Goal: Understand process/instructions: Learn how to perform a task or action

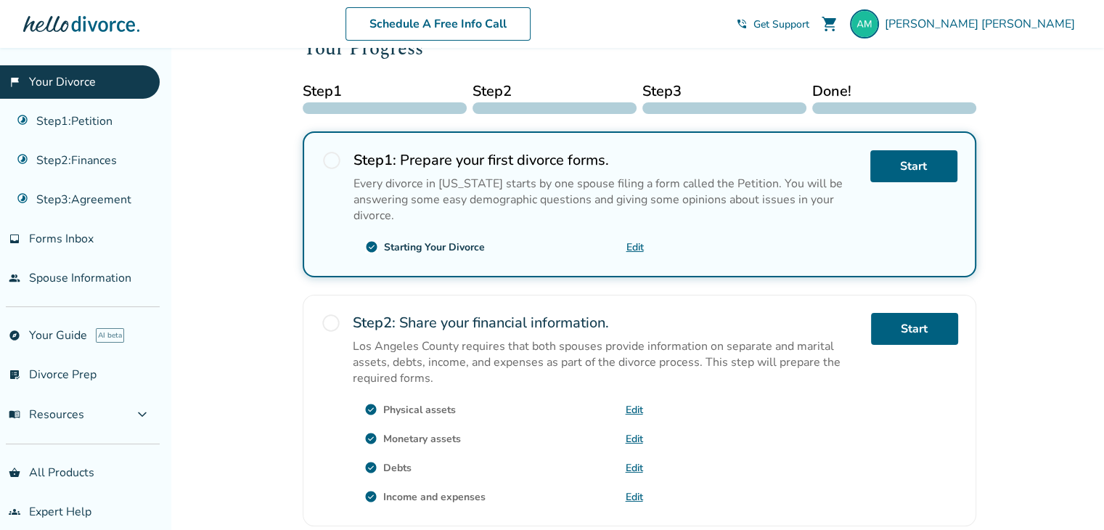
scroll to position [192, 0]
click at [324, 163] on span "radio_button_unchecked" at bounding box center [331, 160] width 20 height 20
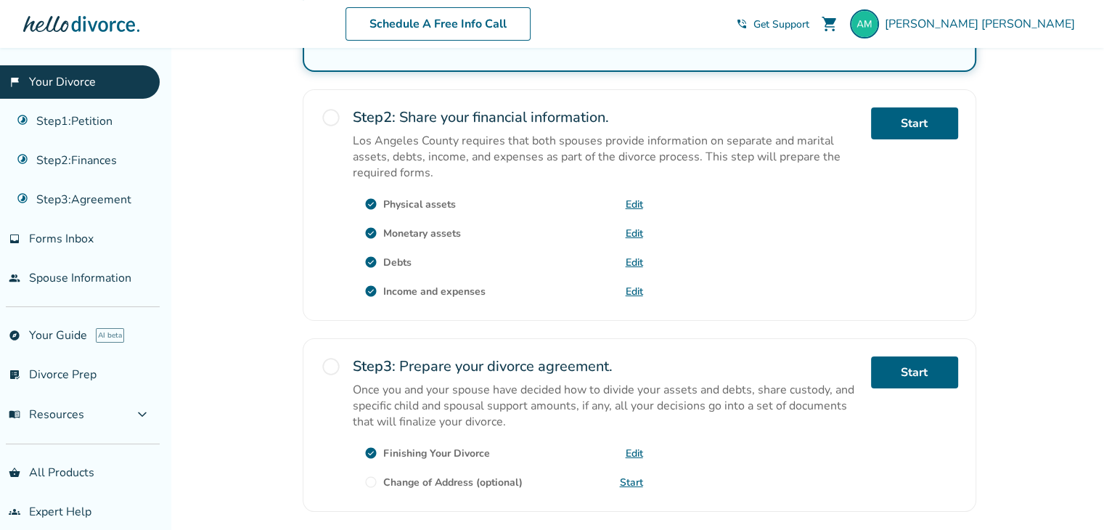
scroll to position [499, 0]
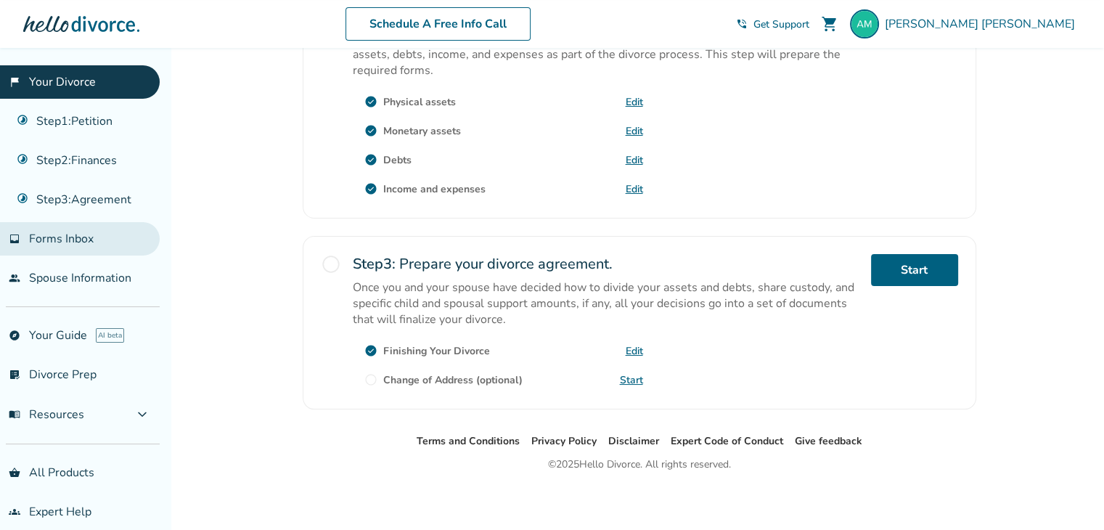
click at [84, 242] on span "Forms Inbox" at bounding box center [61, 239] width 65 height 16
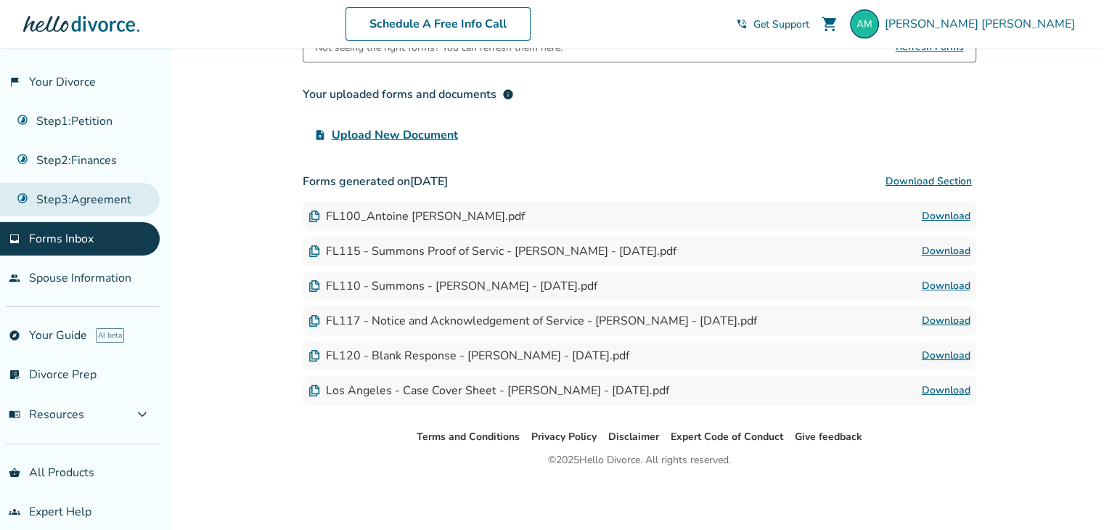
click at [67, 188] on link "Step 3 : Agreement" at bounding box center [80, 199] width 160 height 33
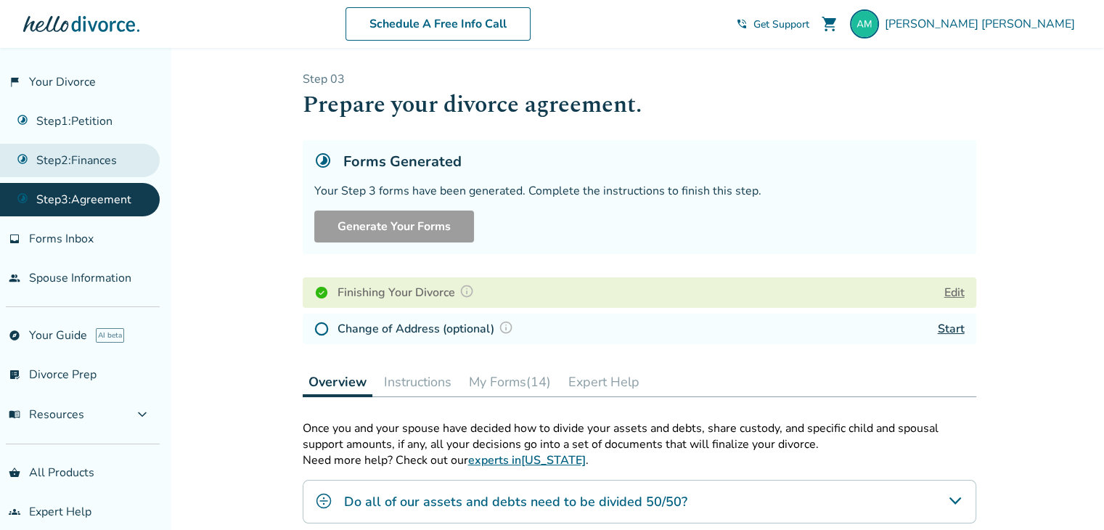
click at [81, 165] on link "Step 2 : Finances" at bounding box center [80, 160] width 160 height 33
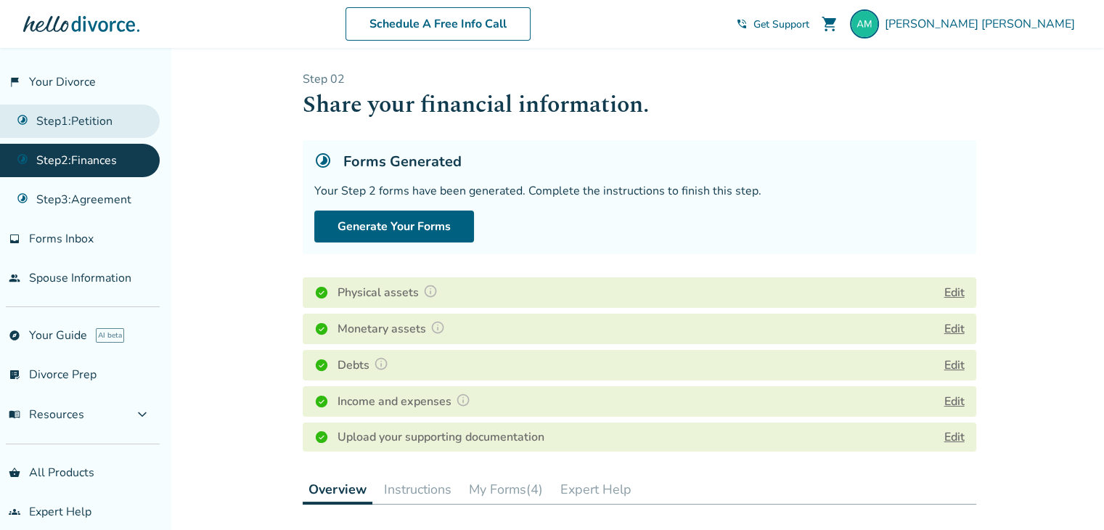
click at [96, 117] on link "Step 1 : Petition" at bounding box center [80, 120] width 160 height 33
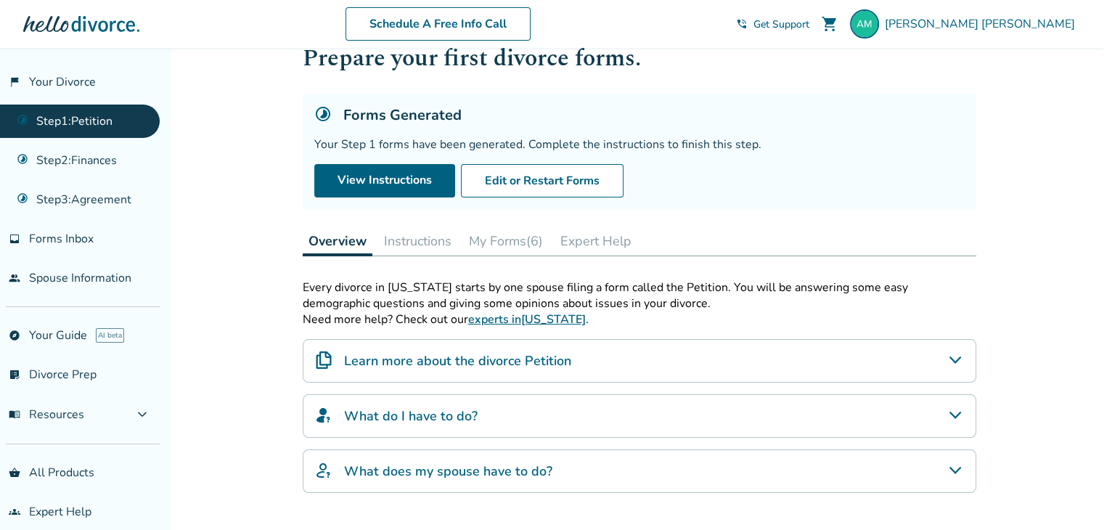
scroll to position [46, 0]
click at [382, 173] on link "View Instructions" at bounding box center [384, 181] width 141 height 33
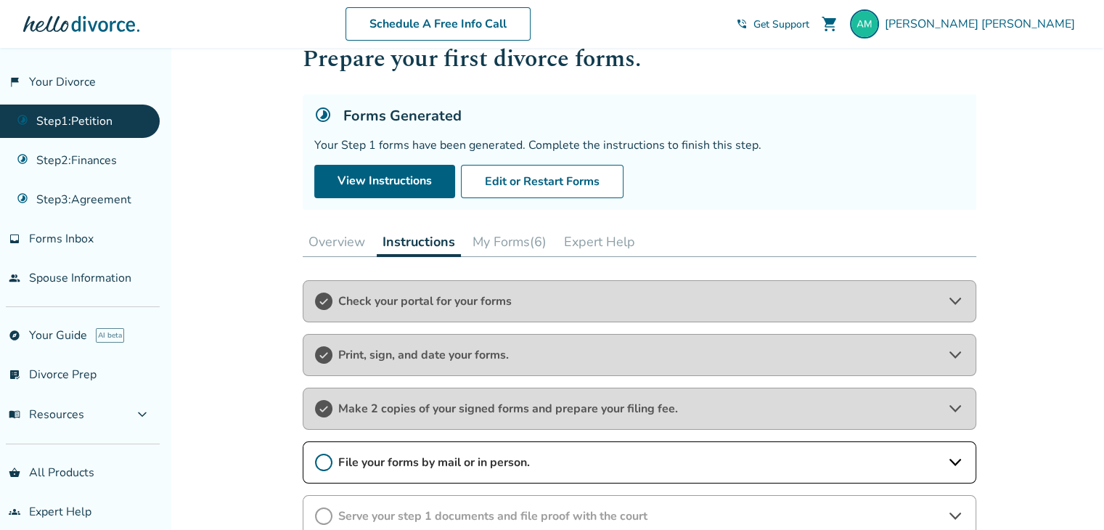
click at [421, 299] on span "Check your portal for your forms" at bounding box center [639, 301] width 602 height 16
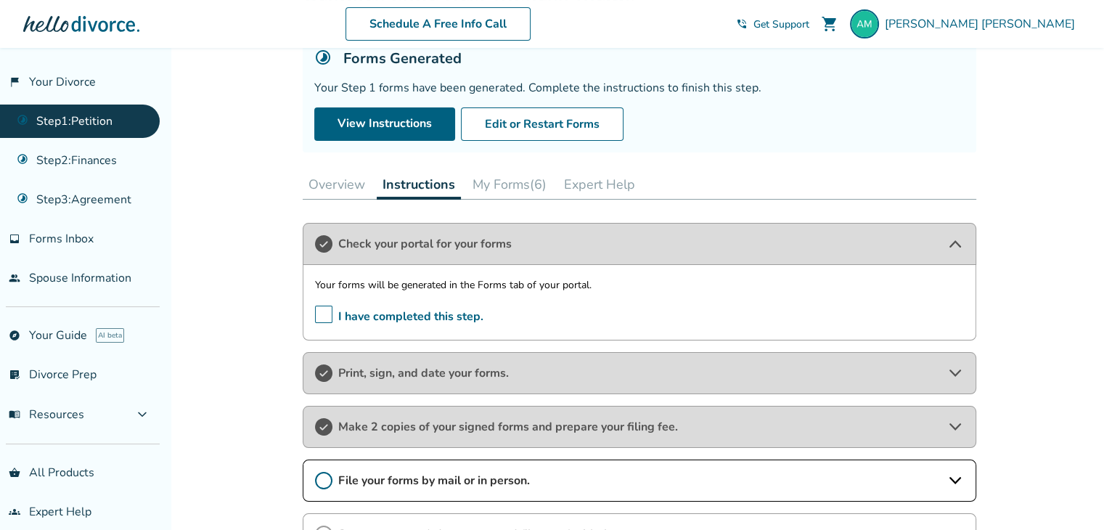
scroll to position [104, 0]
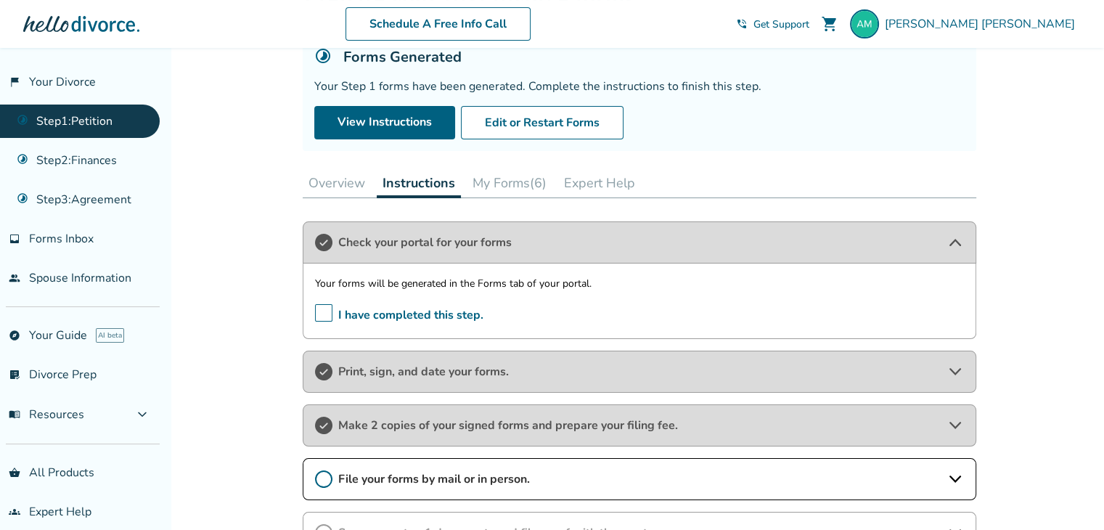
click at [381, 366] on span "Print, sign, and date your forms." at bounding box center [639, 371] width 602 height 16
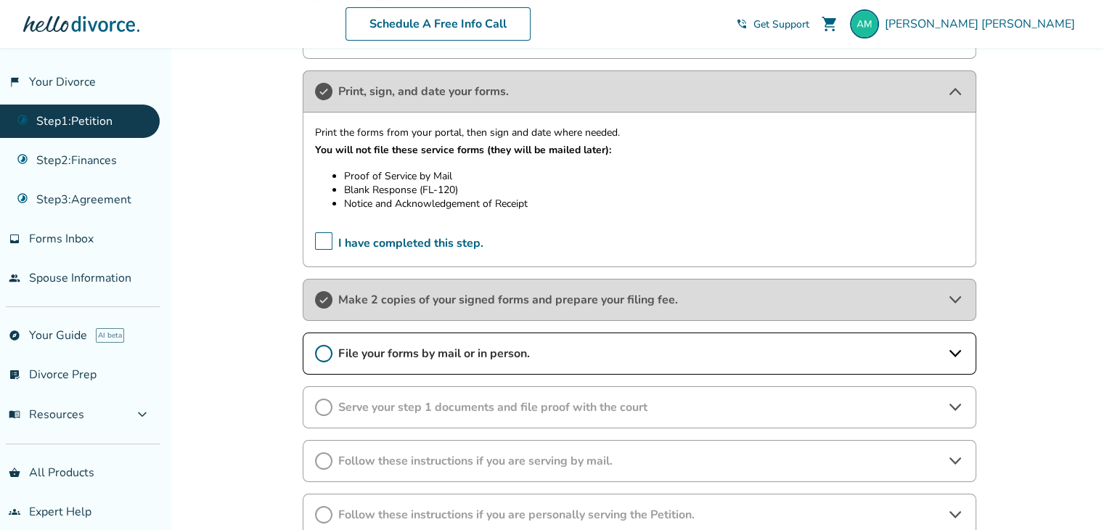
scroll to position [386, 0]
click at [809, 26] on span "Get Support" at bounding box center [781, 24] width 56 height 14
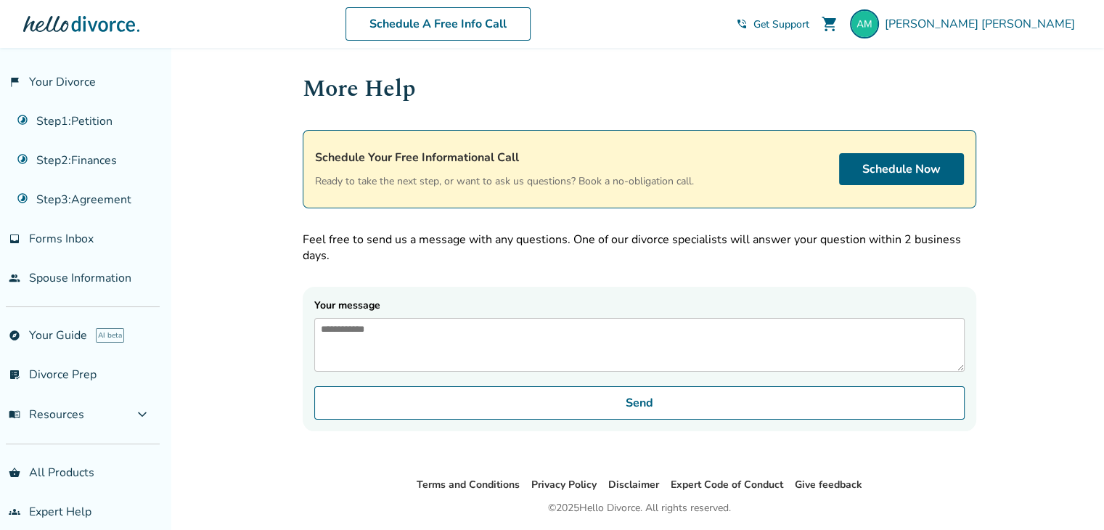
click at [549, 126] on div "More Help Schedule Your Free Informational Call Ready to take the next step, or…" at bounding box center [639, 251] width 673 height 360
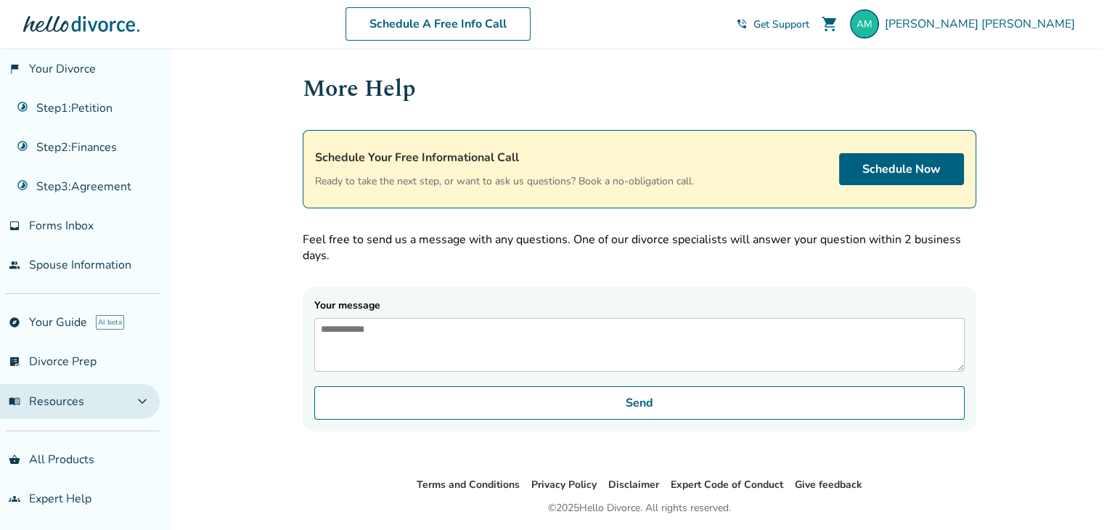
click at [75, 407] on button "menu_book Resources expand_more" at bounding box center [80, 401] width 160 height 35
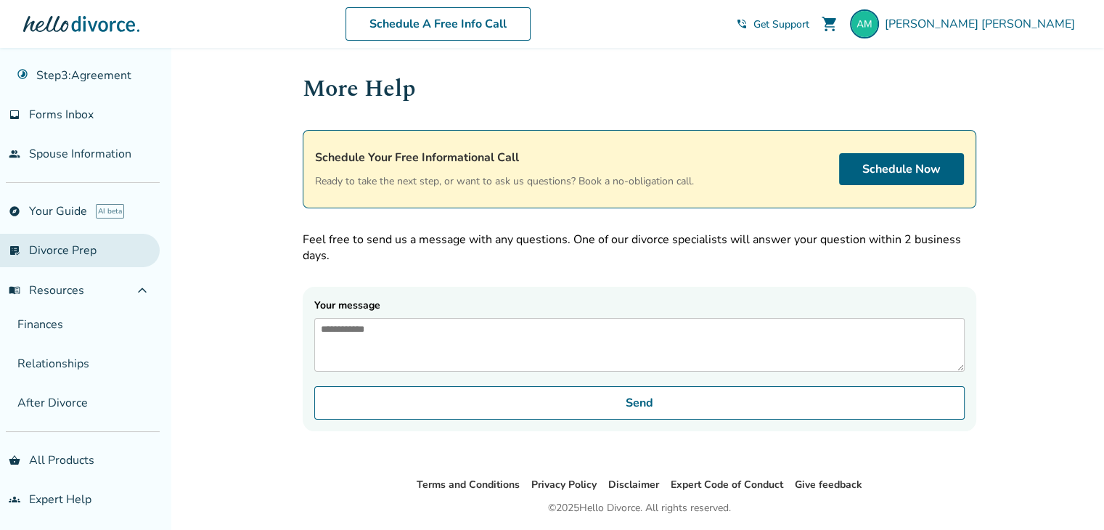
click at [100, 246] on link "list_alt_check Divorce Prep" at bounding box center [80, 250] width 160 height 33
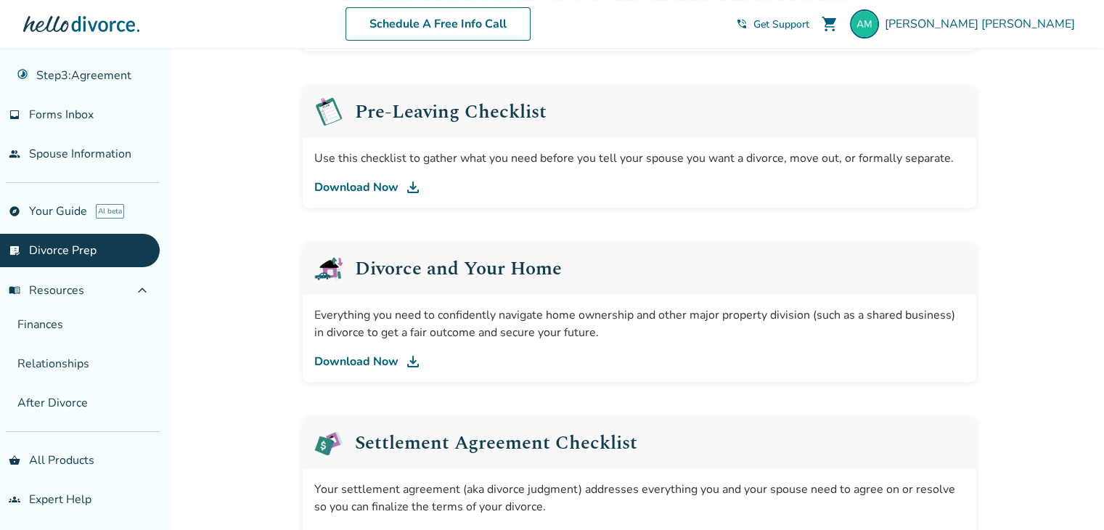
scroll to position [374, 0]
click at [755, 302] on div "Everything you need to confidently navigate home ownership and other major prop…" at bounding box center [639, 337] width 673 height 87
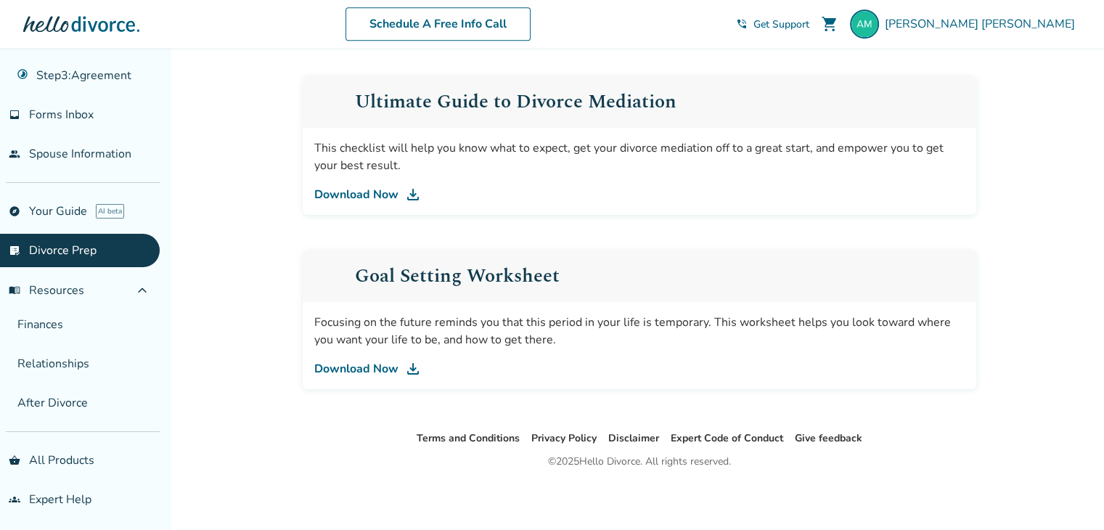
scroll to position [714, 0]
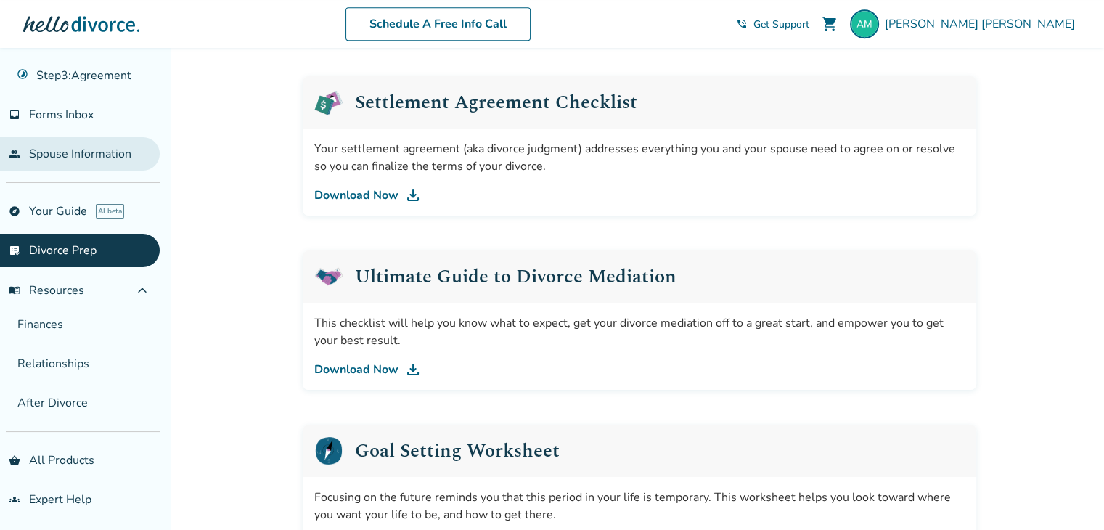
click at [130, 151] on link "people Spouse Information" at bounding box center [80, 153] width 160 height 33
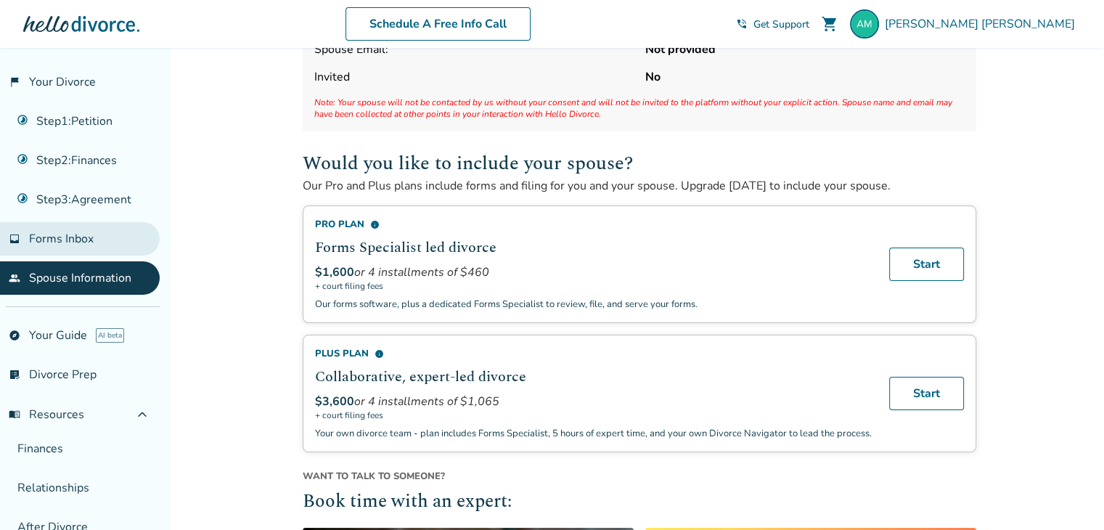
click at [64, 242] on span "Forms Inbox" at bounding box center [61, 239] width 65 height 16
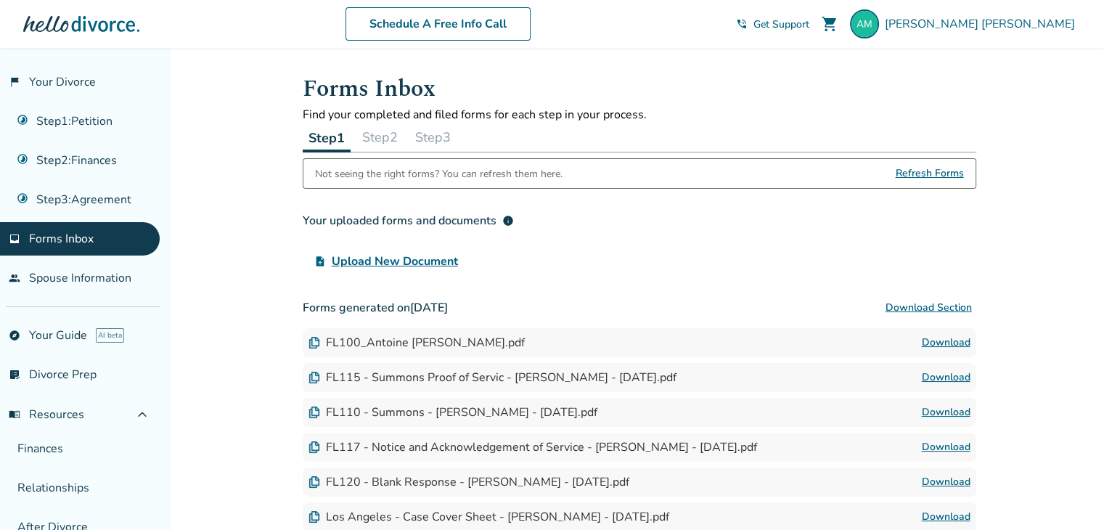
click at [387, 137] on button "Step 2" at bounding box center [379, 137] width 47 height 29
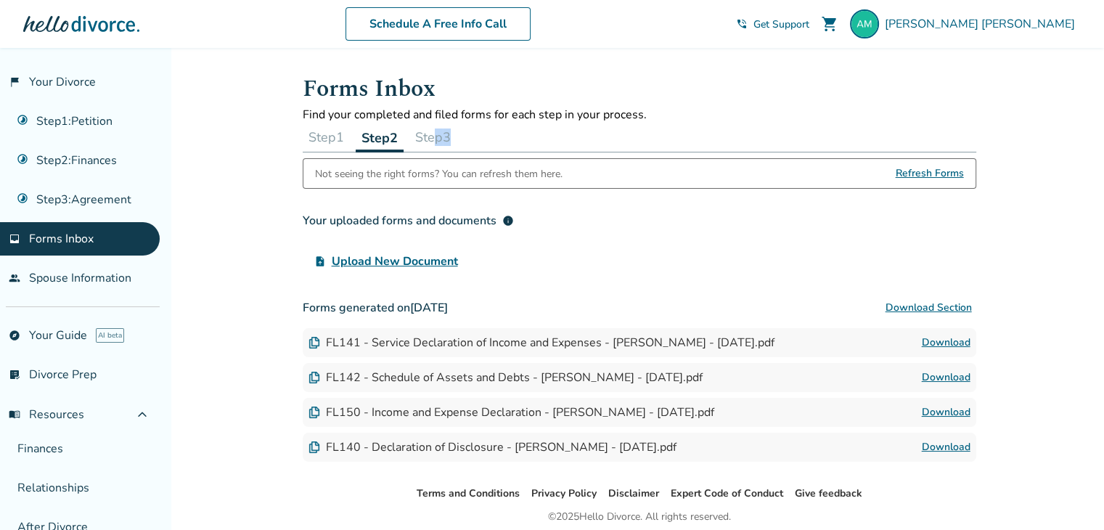
drag, startPoint x: 493, startPoint y: 136, endPoint x: 436, endPoint y: 137, distance: 56.6
click at [436, 137] on div "Step 1 Step 2 Step 3" at bounding box center [639, 138] width 673 height 30
click at [436, 137] on button "Step 3" at bounding box center [432, 137] width 47 height 29
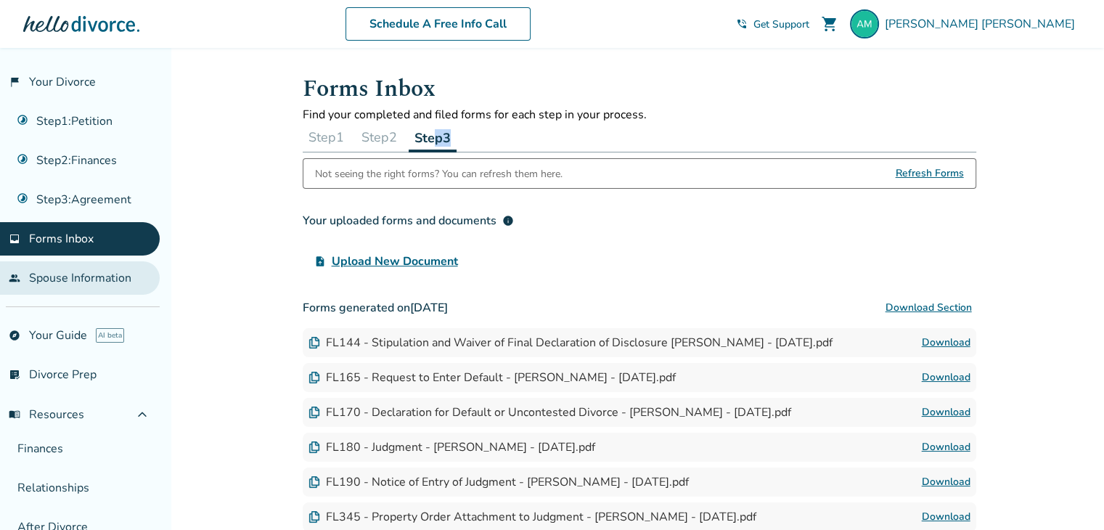
click at [102, 271] on link "people Spouse Information" at bounding box center [80, 277] width 160 height 33
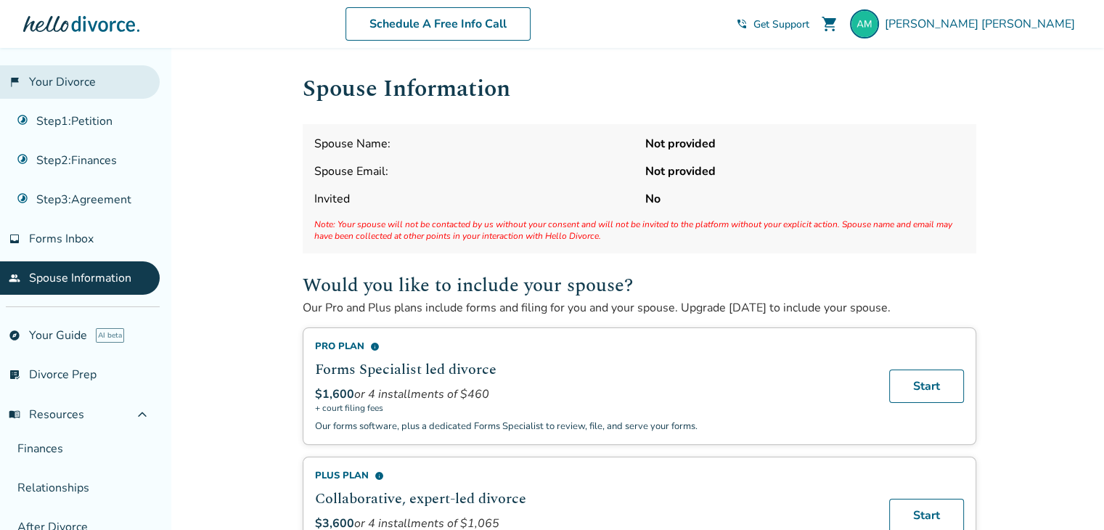
click at [73, 81] on link "flag_2 Your Divorce" at bounding box center [80, 81] width 160 height 33
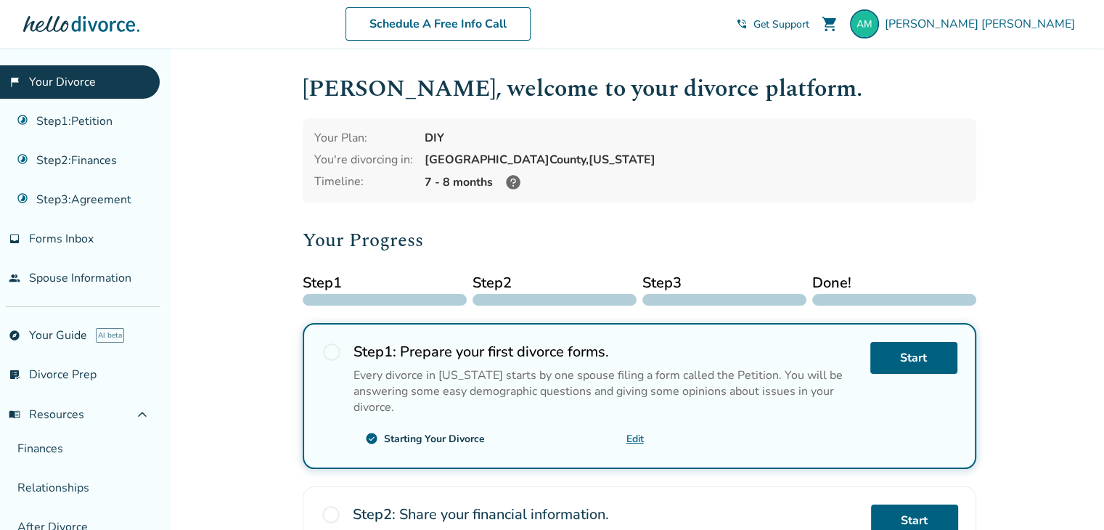
scroll to position [23, 0]
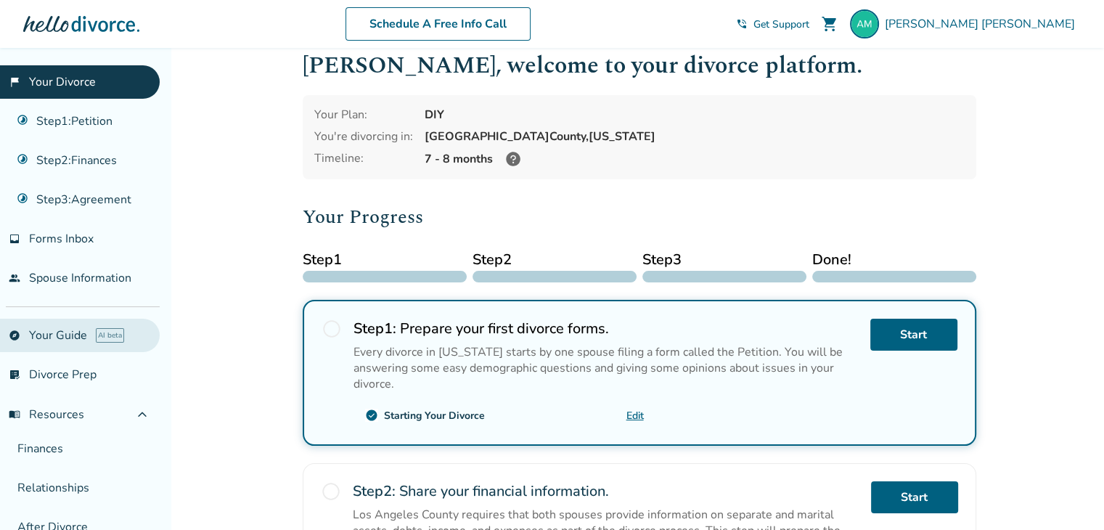
click at [102, 320] on link "explore Your Guide AI beta" at bounding box center [80, 335] width 160 height 33
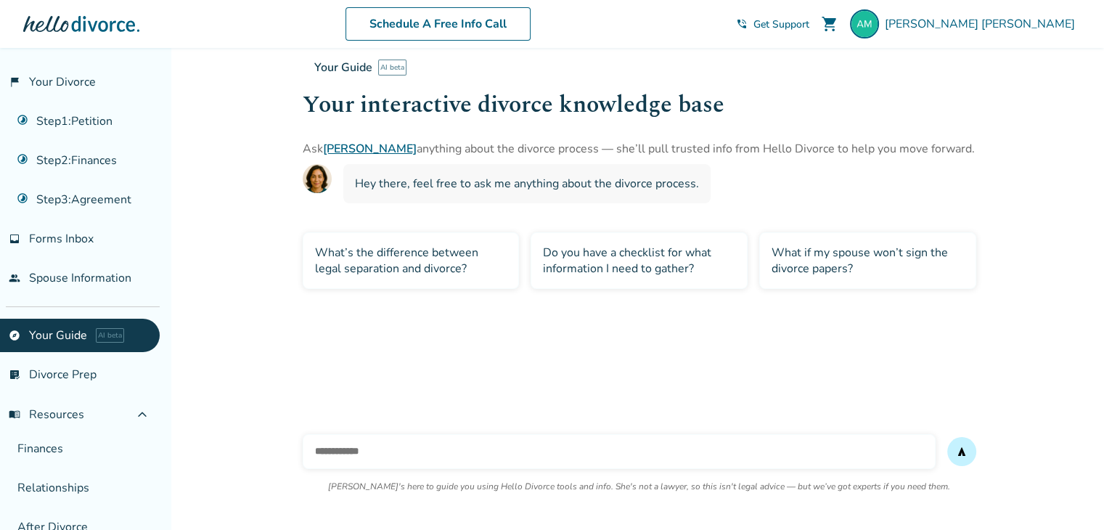
click at [366, 445] on input "text" at bounding box center [619, 451] width 633 height 35
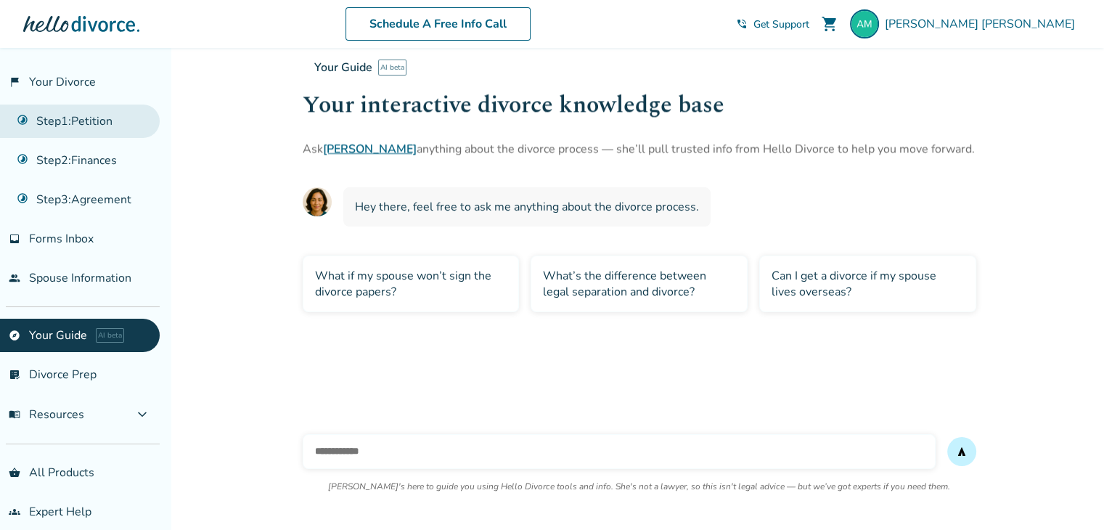
click at [75, 110] on link "Step 1 : Petition" at bounding box center [80, 120] width 160 height 33
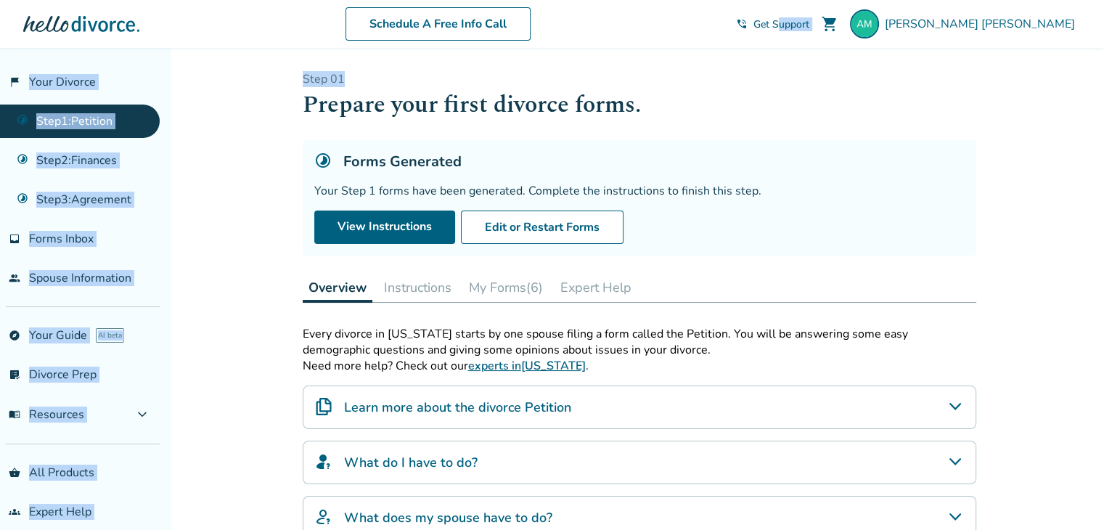
drag, startPoint x: 870, startPoint y: 33, endPoint x: 837, endPoint y: 46, distance: 35.2
click at [837, 46] on div "Schedule A Free Info Call [PERSON_NAME] shopping_cart phone_in_talk Get Support…" at bounding box center [552, 24] width 1080 height 57
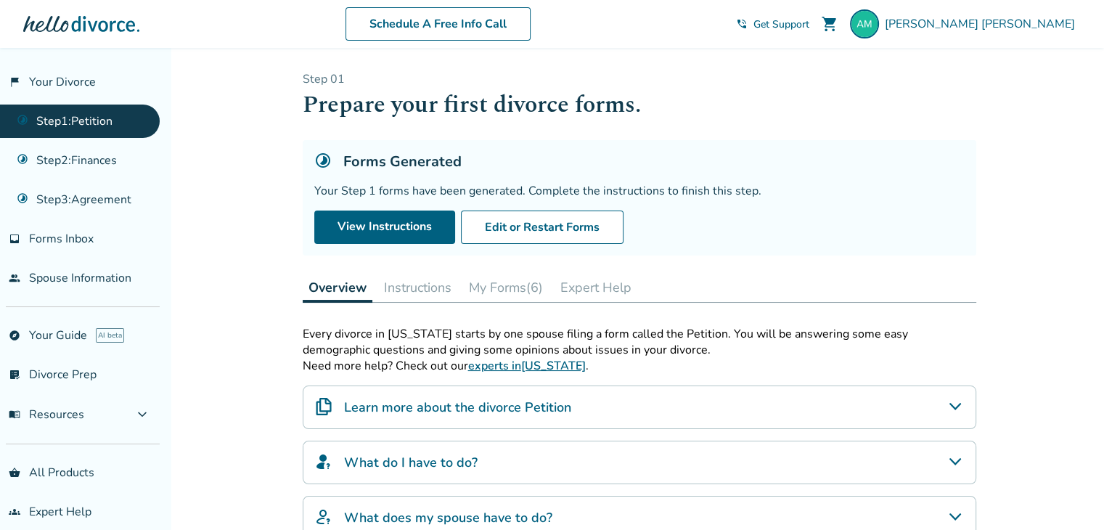
click at [837, 46] on div "Schedule A Free Info Call [PERSON_NAME] shopping_cart phone_in_talk Get Support…" at bounding box center [552, 24] width 1080 height 57
click at [809, 19] on span "Get Support" at bounding box center [781, 24] width 56 height 14
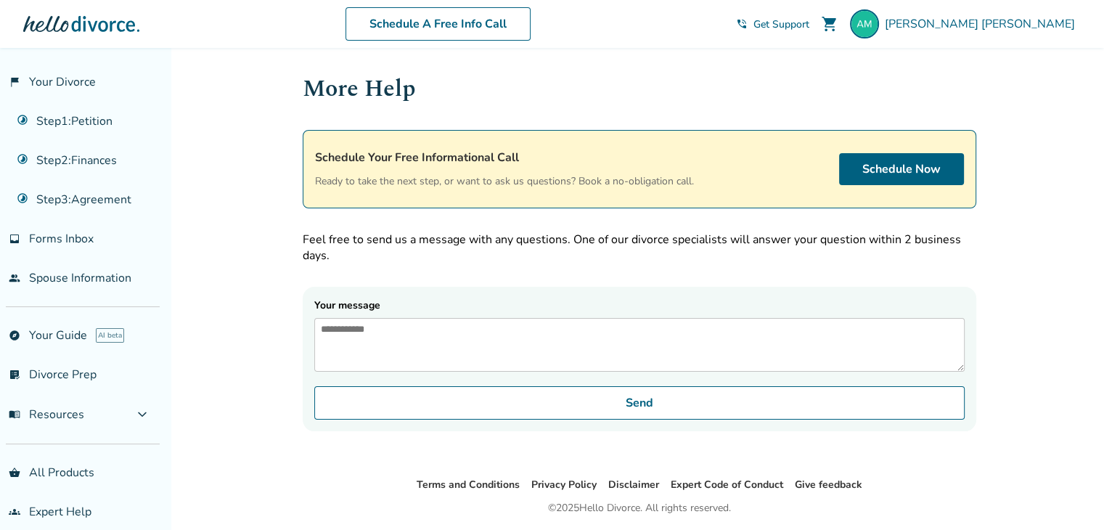
scroll to position [48, 0]
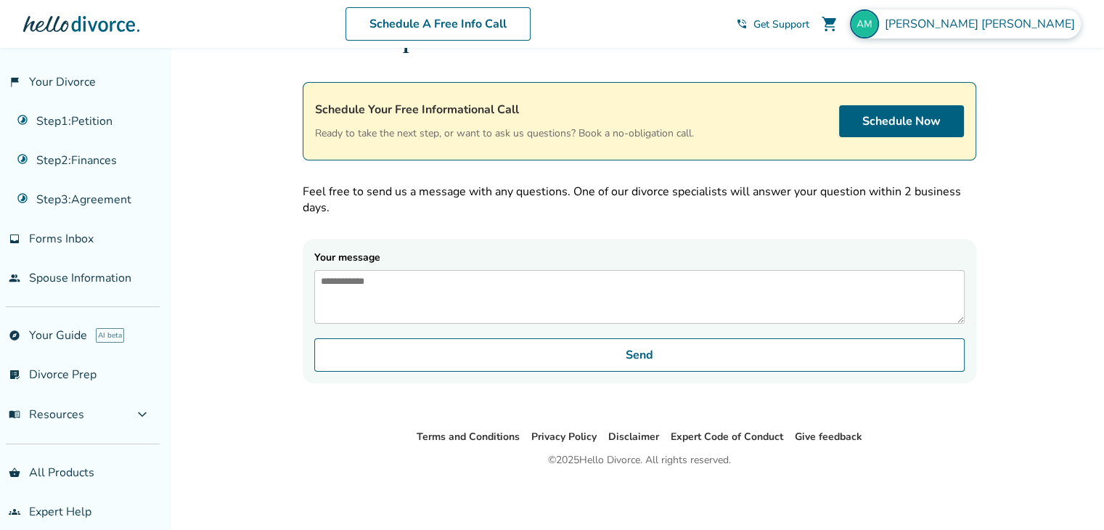
click at [972, 24] on div "[PERSON_NAME]" at bounding box center [965, 23] width 231 height 29
click at [231, 193] on div "Added to cart More Help Schedule Your Free Informational Call Ready to take the…" at bounding box center [552, 265] width 1104 height 530
click at [899, 112] on link "Schedule Now" at bounding box center [901, 121] width 125 height 32
click at [81, 207] on link "Step 3 : Agreement" at bounding box center [80, 199] width 160 height 33
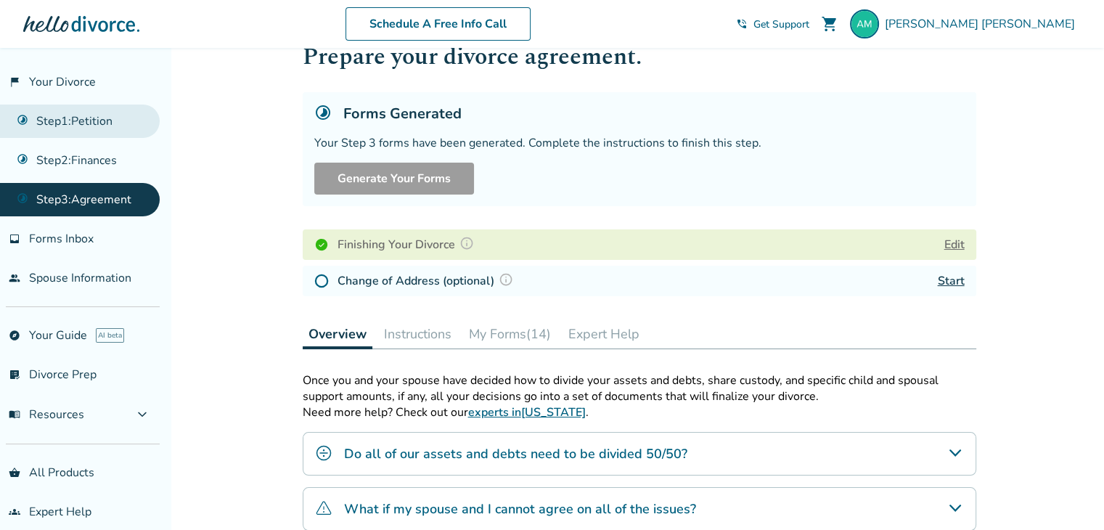
click at [76, 128] on link "Step 1 : Petition" at bounding box center [80, 120] width 160 height 33
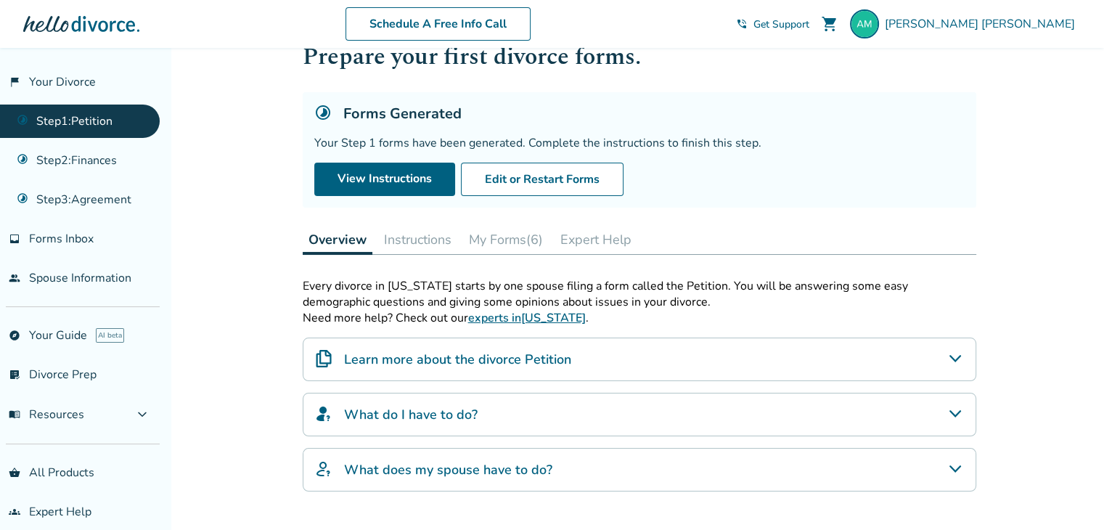
click at [440, 236] on button "Instructions" at bounding box center [417, 239] width 79 height 29
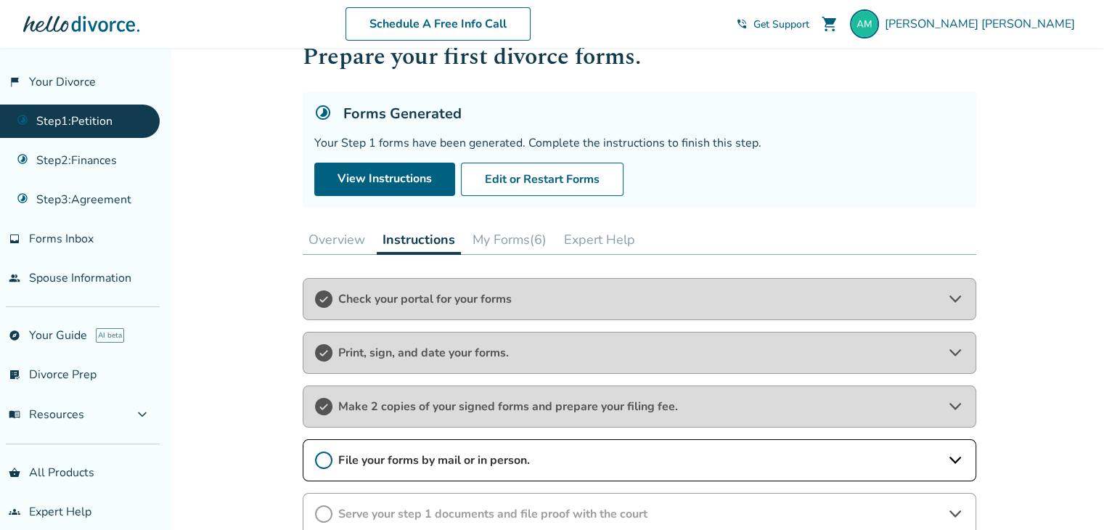
click at [480, 301] on span "Check your portal for your forms" at bounding box center [639, 299] width 602 height 16
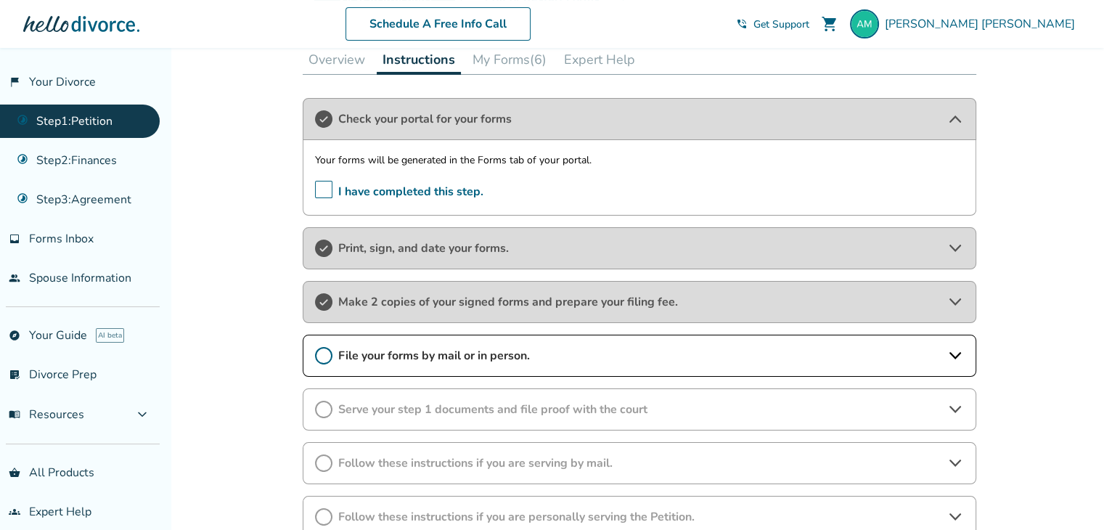
scroll to position [230, 0]
click at [496, 235] on div "Print, sign, and date your forms." at bounding box center [639, 246] width 673 height 42
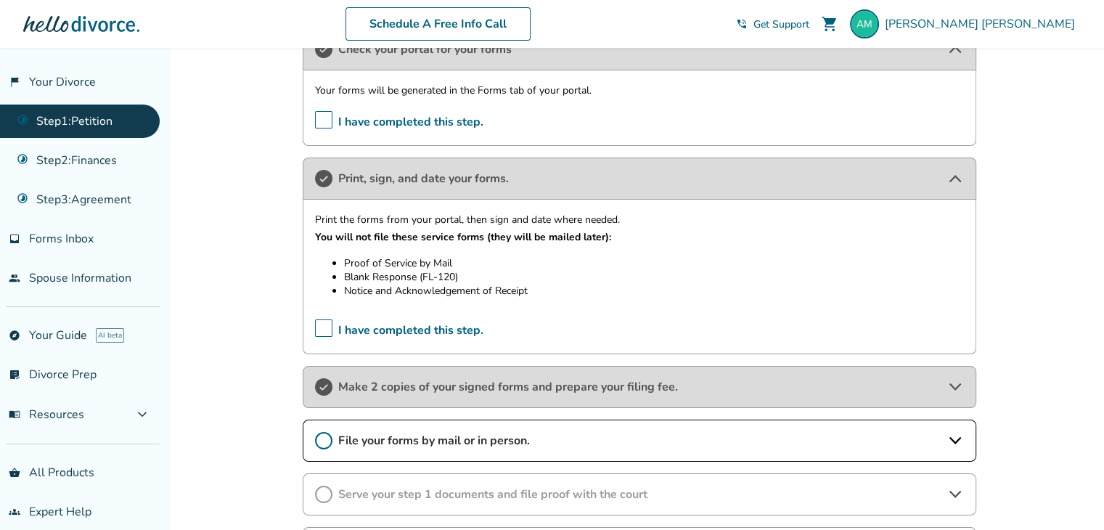
scroll to position [302, 0]
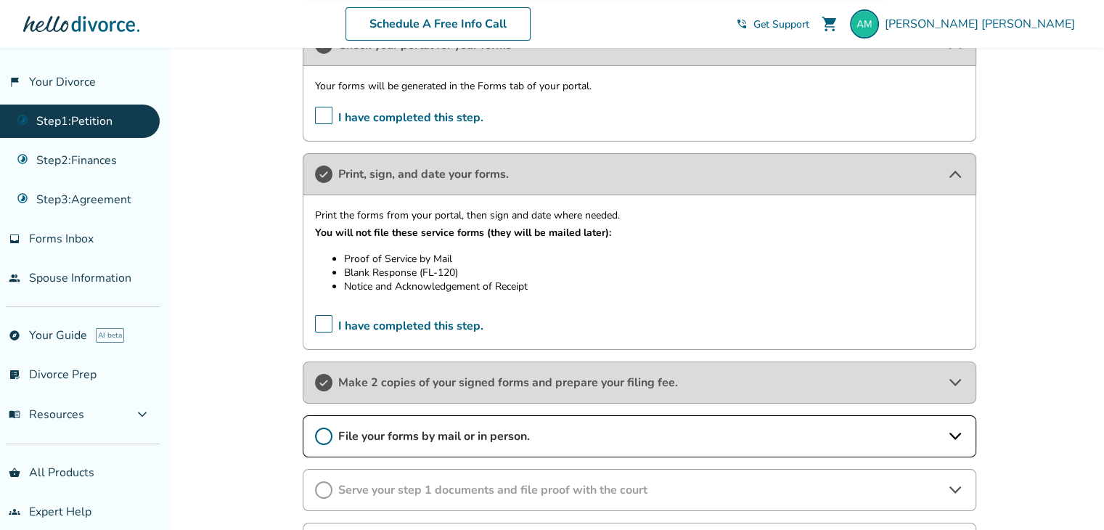
drag, startPoint x: 533, startPoint y: 287, endPoint x: 353, endPoint y: 235, distance: 187.4
click at [353, 235] on div "Print the forms from your portal, then sign and date where needed. You will not…" at bounding box center [639, 255] width 649 height 96
click at [321, 231] on strong "You will not file these service forms (they will be mailed later):" at bounding box center [463, 233] width 296 height 14
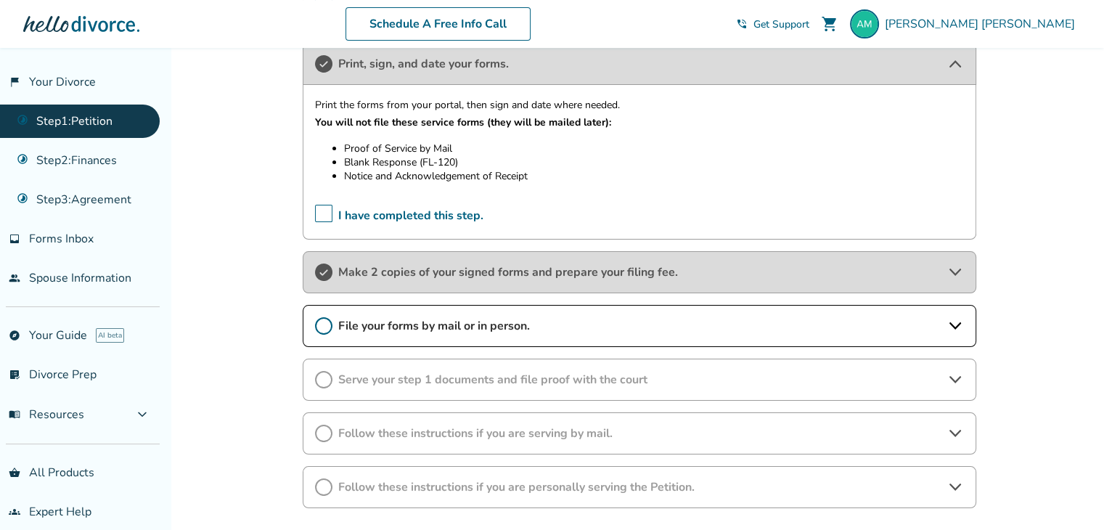
scroll to position [414, 0]
click at [472, 317] on span "File your forms by mail or in person." at bounding box center [639, 324] width 602 height 16
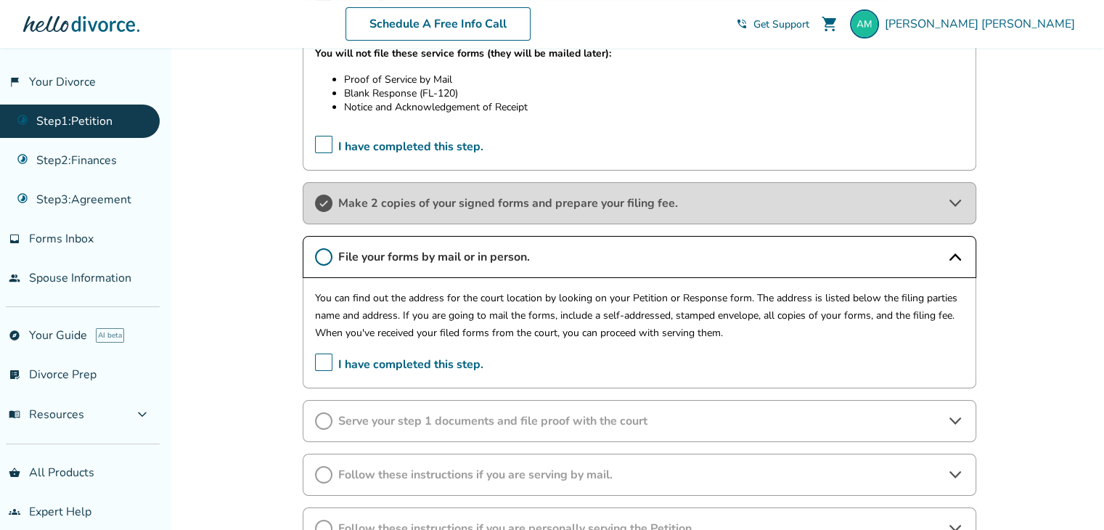
scroll to position [483, 0]
click at [472, 425] on div "Serve your step 1 documents and file proof with the court" at bounding box center [639, 419] width 673 height 42
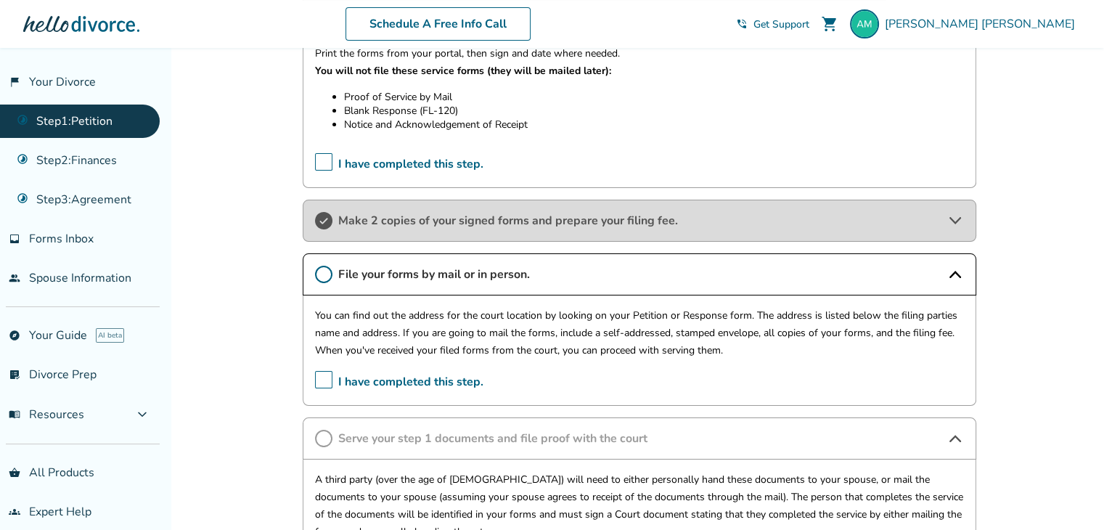
scroll to position [463, 0]
click at [472, 207] on div "Make 2 copies of your signed forms and prepare your filing fee." at bounding box center [639, 221] width 673 height 42
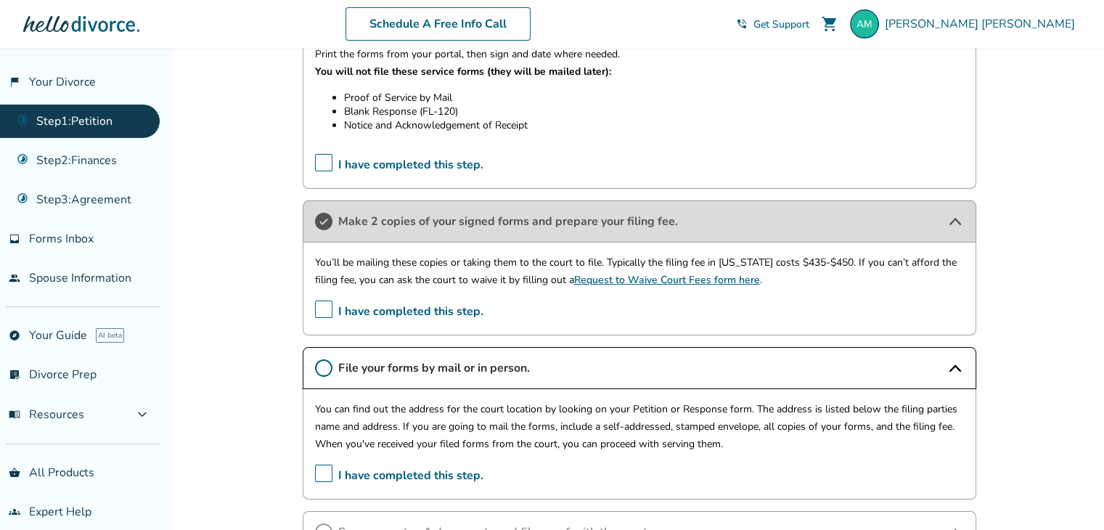
click at [443, 268] on p "You’ll be mailing these copies or taking them to the court to file. Typically t…" at bounding box center [639, 271] width 649 height 35
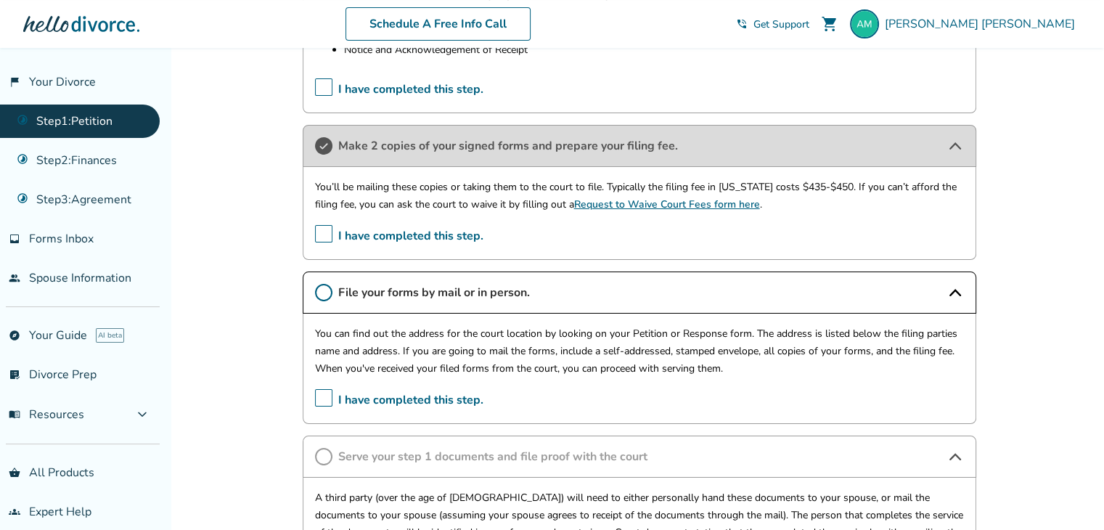
scroll to position [539, 0]
click at [698, 372] on p "When you've received your filed forms from the court, you can proceed with serv…" at bounding box center [639, 367] width 649 height 17
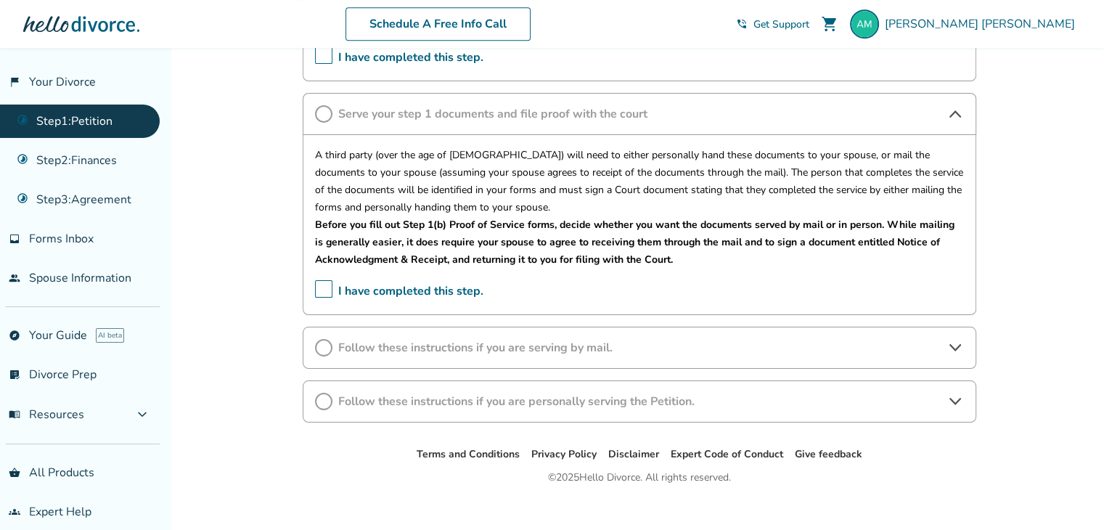
scroll to position [884, 0]
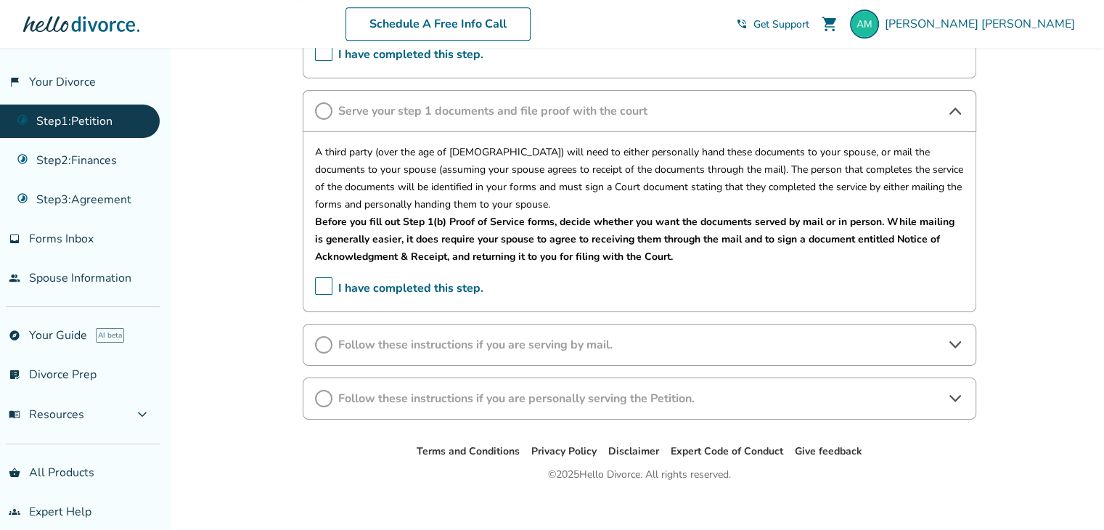
click at [464, 333] on div "Follow these instructions if you are serving by mail." at bounding box center [639, 345] width 673 height 42
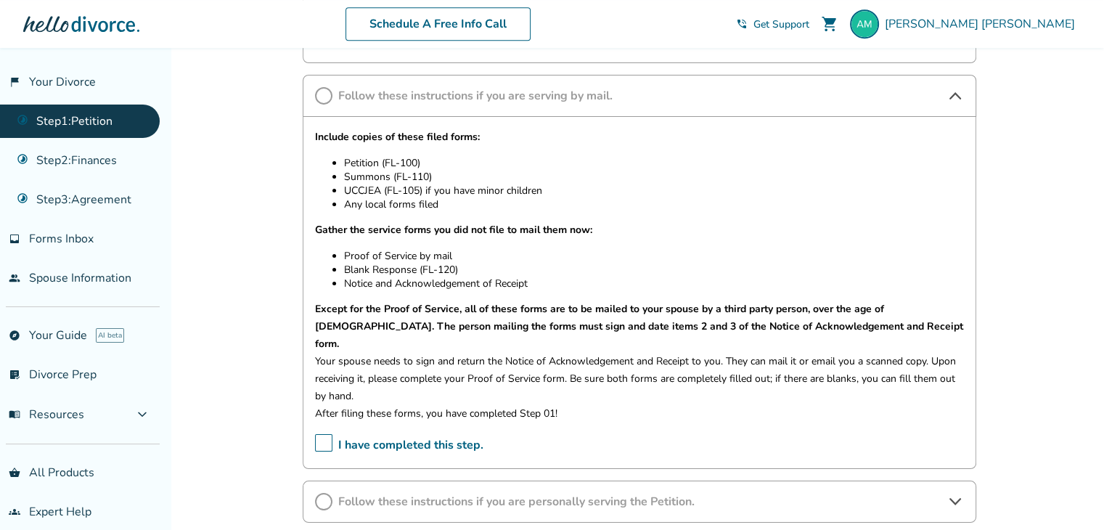
scroll to position [1231, 0]
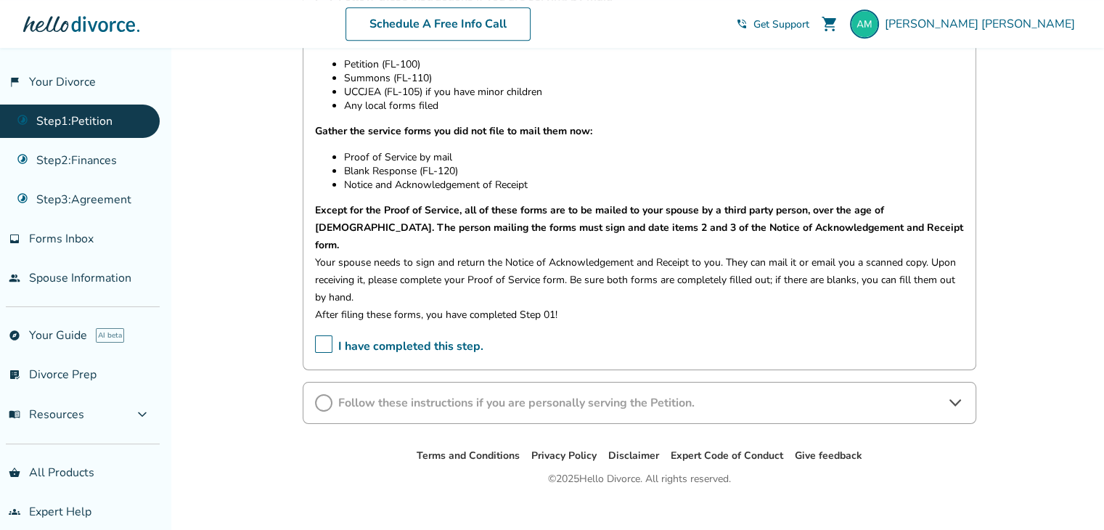
click at [551, 395] on span "Follow these instructions if you are personally serving the Petition." at bounding box center [639, 403] width 602 height 16
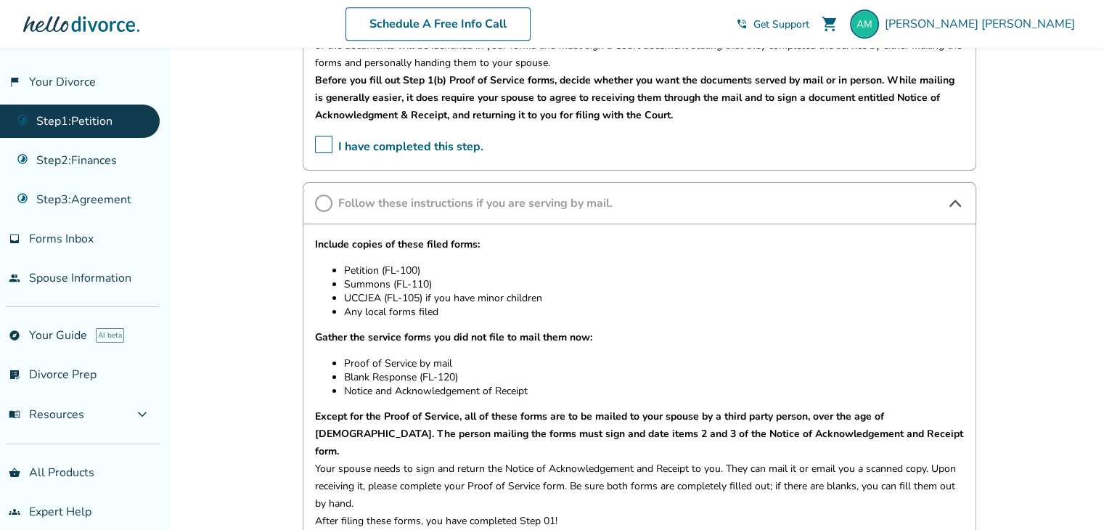
scroll to position [1022, 0]
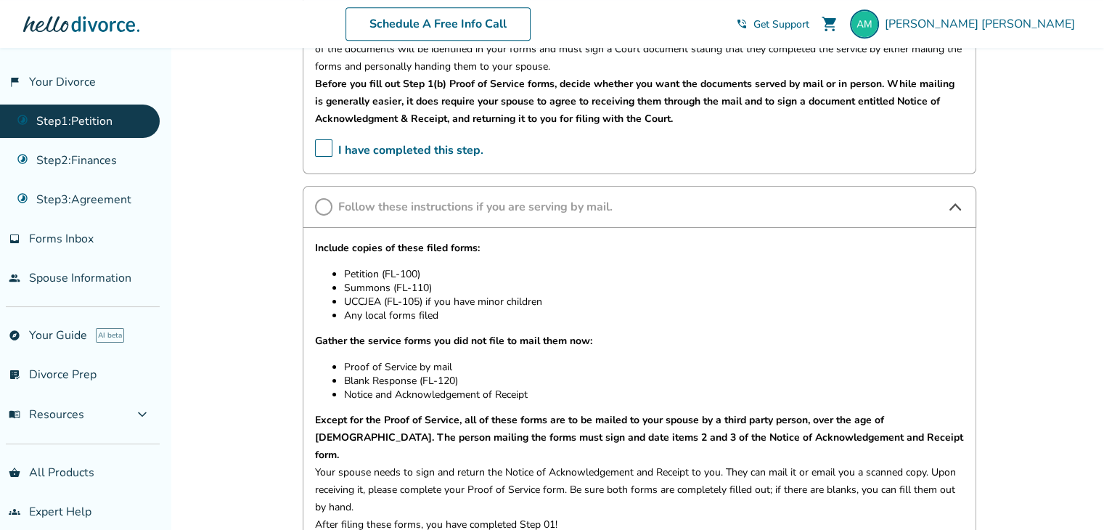
click at [481, 210] on span "Follow these instructions if you are serving by mail." at bounding box center [639, 207] width 602 height 16
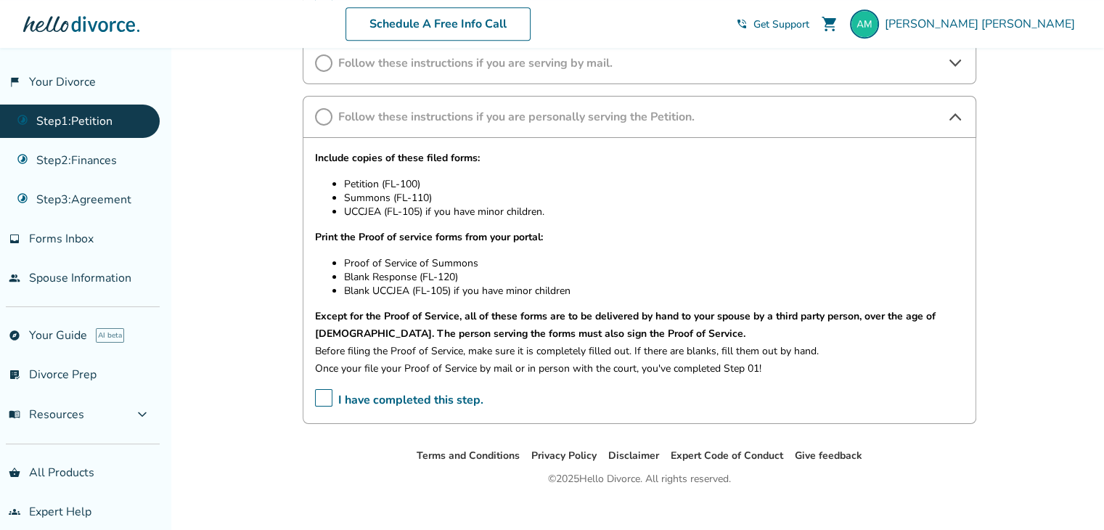
scroll to position [1167, 0]
click at [96, 163] on link "Step 2 : Finances" at bounding box center [80, 160] width 160 height 33
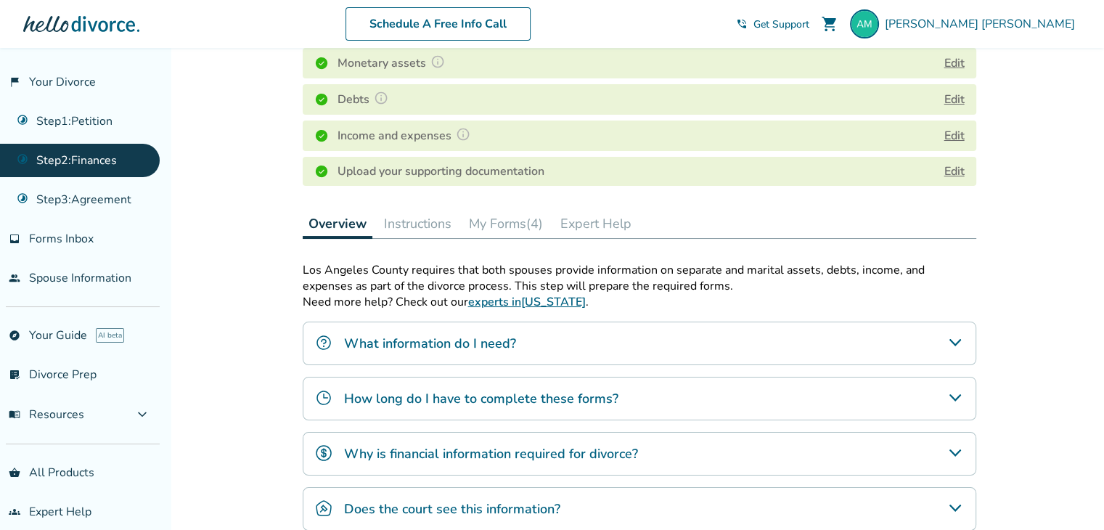
scroll to position [267, 0]
click at [419, 209] on button "Instructions" at bounding box center [417, 221] width 79 height 29
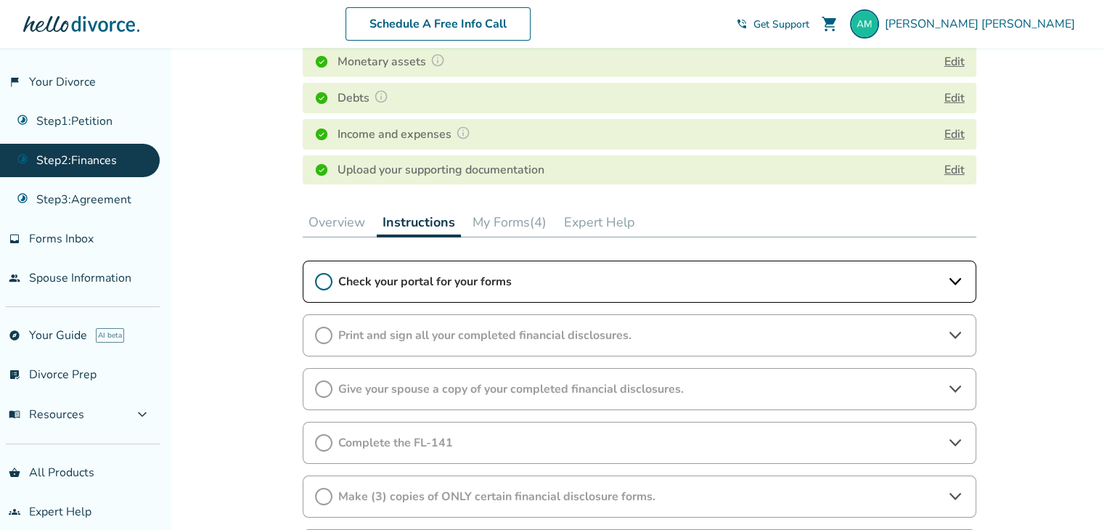
click at [353, 279] on span "Check your portal for your forms" at bounding box center [639, 282] width 602 height 16
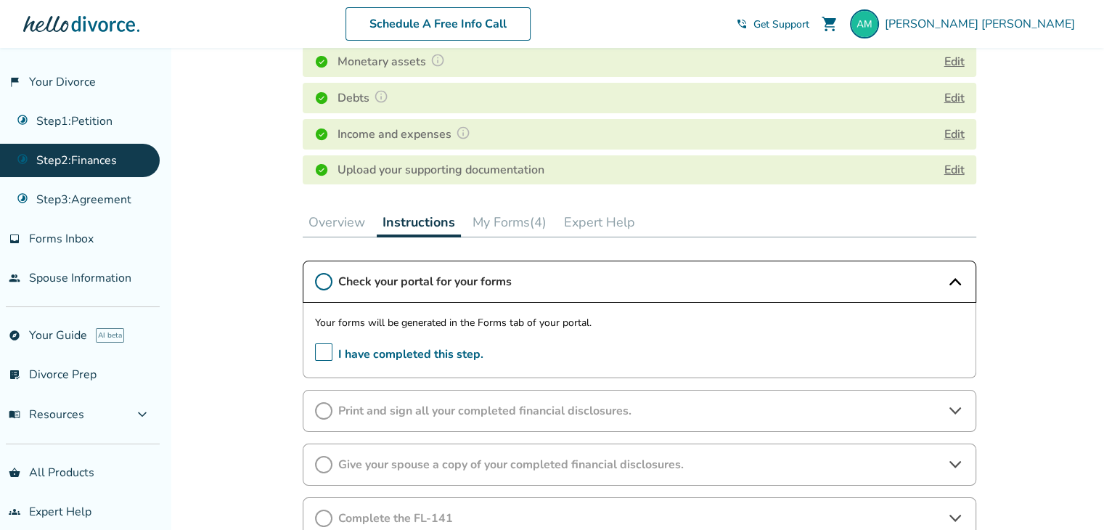
scroll to position [287, 0]
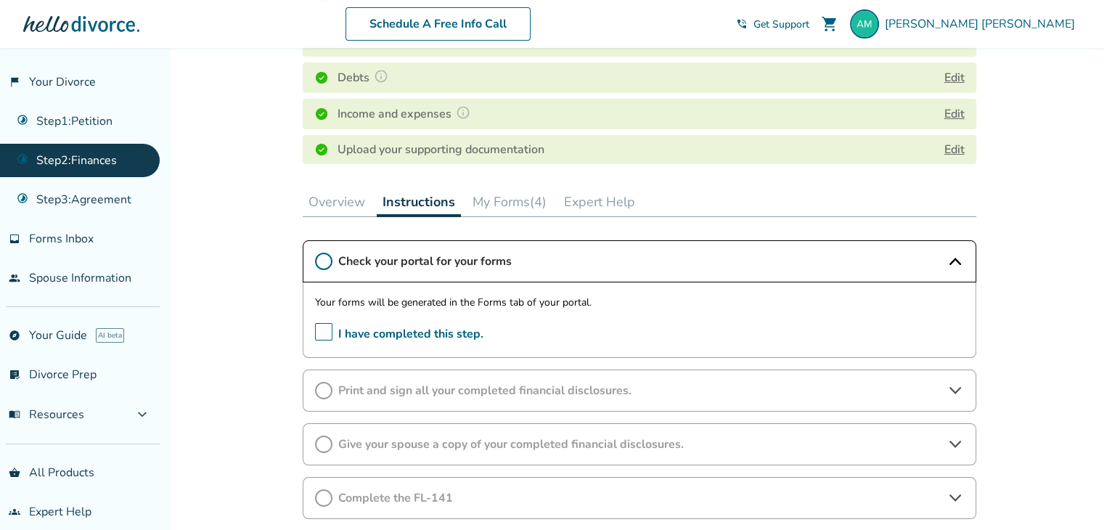
click at [323, 326] on span "I have completed this step." at bounding box center [399, 334] width 168 height 22
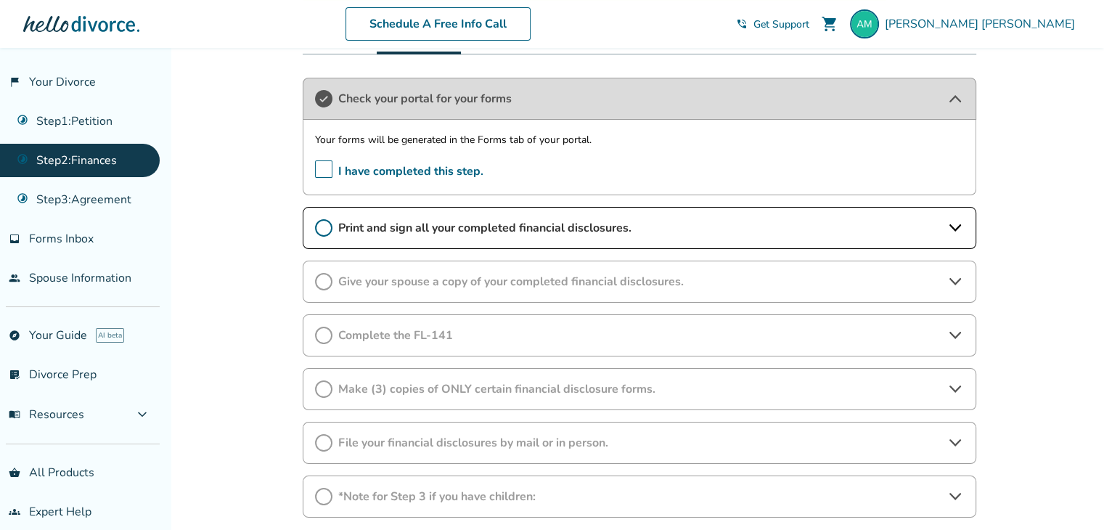
scroll to position [450, 0]
click at [420, 217] on div "Print and sign all your completed financial disclosures." at bounding box center [639, 228] width 673 height 42
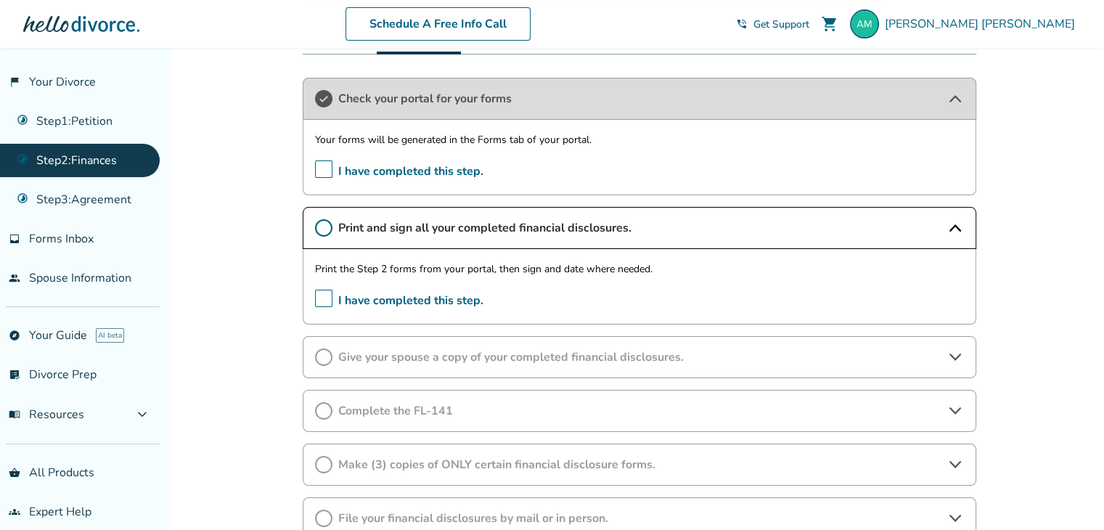
scroll to position [498, 0]
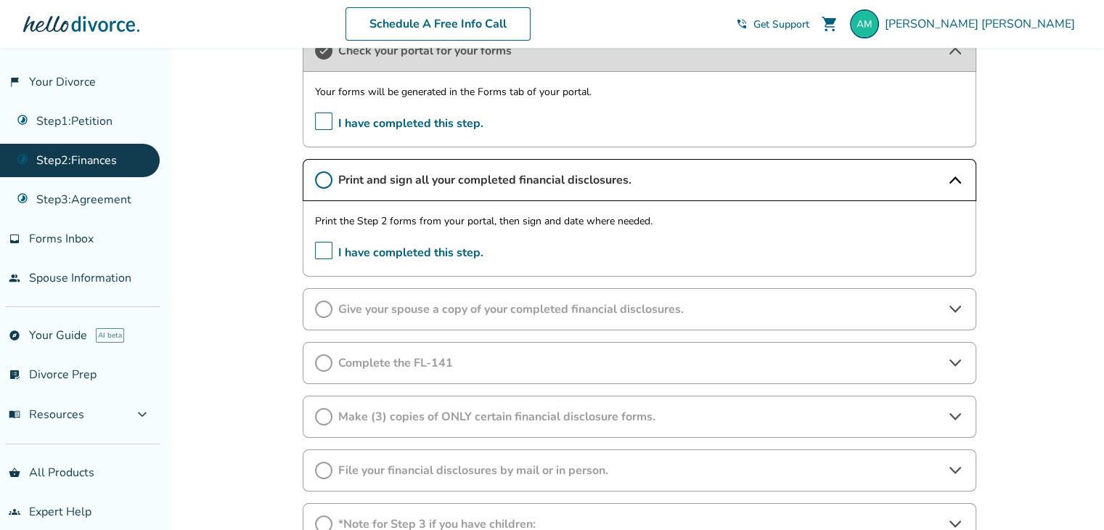
click at [323, 252] on span "I have completed this step." at bounding box center [399, 253] width 168 height 22
click at [549, 311] on span "Give your spouse a copy of your completed financial disclosures." at bounding box center [639, 309] width 602 height 16
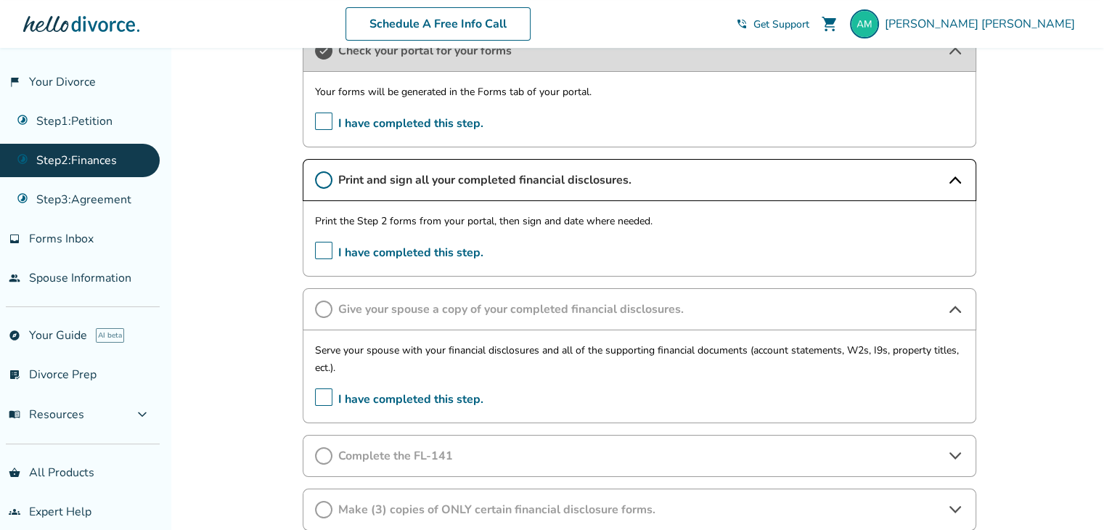
click at [323, 254] on span "I have completed this step." at bounding box center [399, 253] width 168 height 22
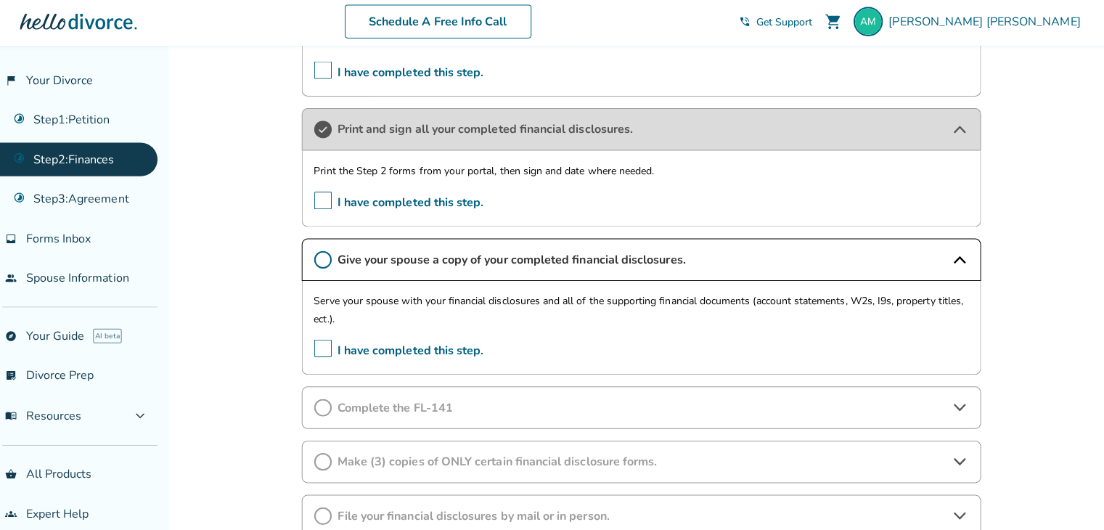
scroll to position [546, 0]
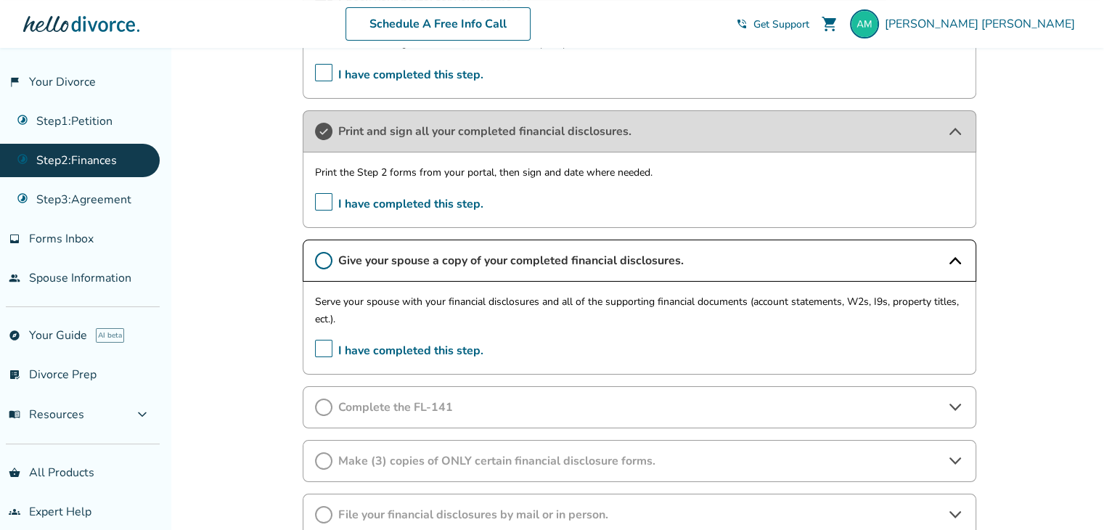
click at [313, 340] on div "Serve your spouse with your financial disclosures and all of the supporting fin…" at bounding box center [639, 327] width 673 height 93
click at [325, 345] on span "I have completed this step." at bounding box center [399, 351] width 168 height 22
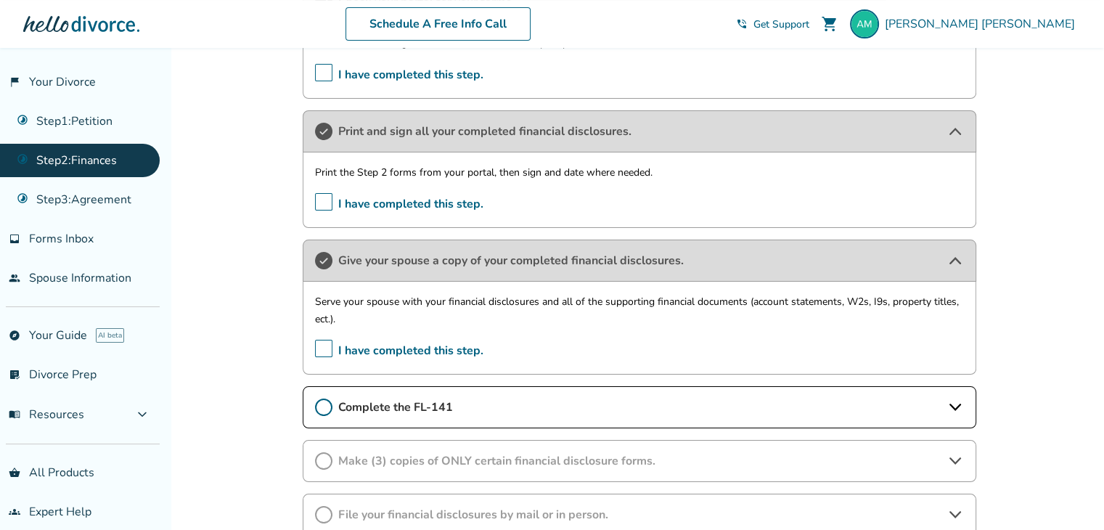
click at [484, 389] on div "Complete the FL-141" at bounding box center [639, 407] width 673 height 42
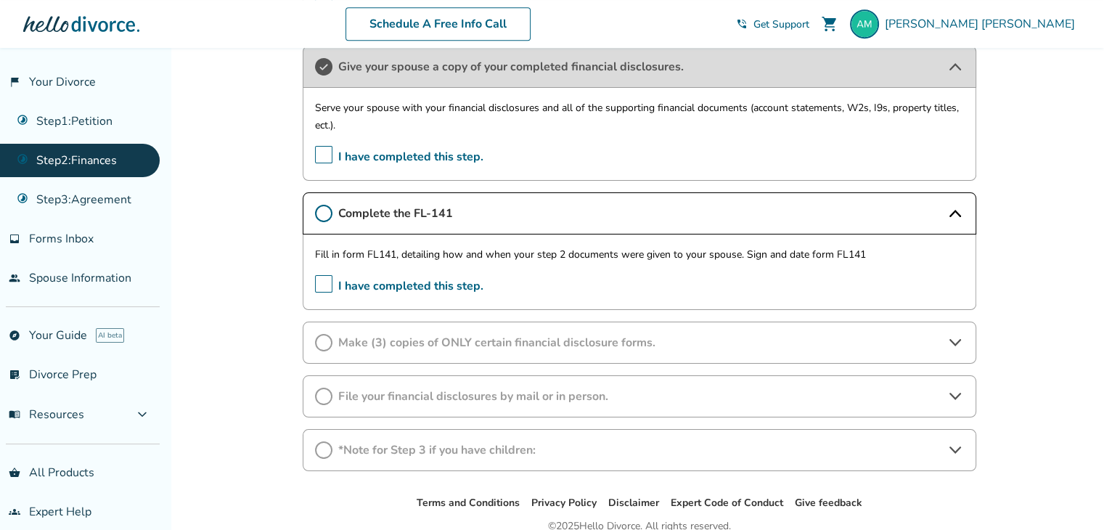
scroll to position [742, 0]
click at [430, 343] on span "Make (3) copies of ONLY certain financial disclosure forms." at bounding box center [639, 340] width 602 height 16
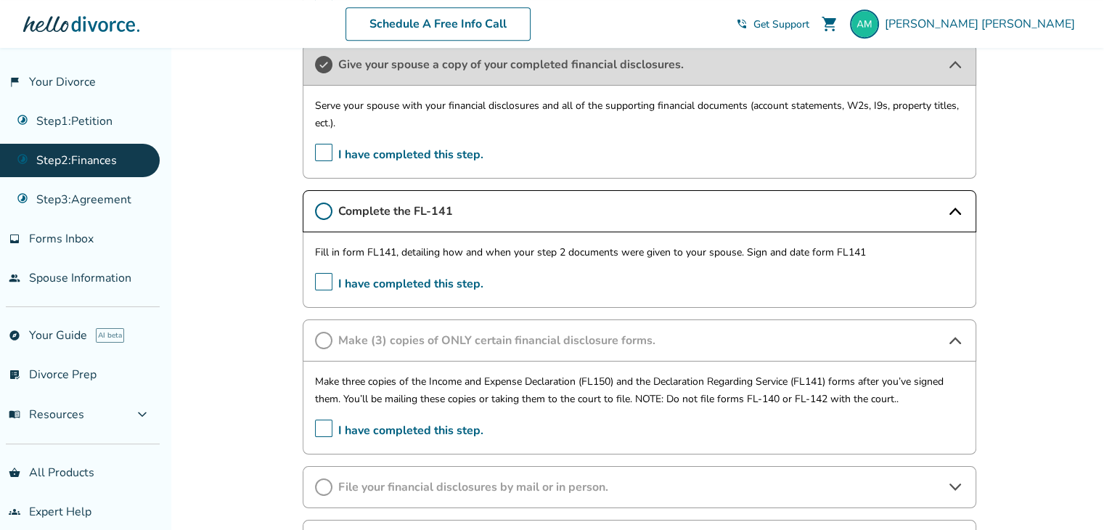
scroll to position [847, 0]
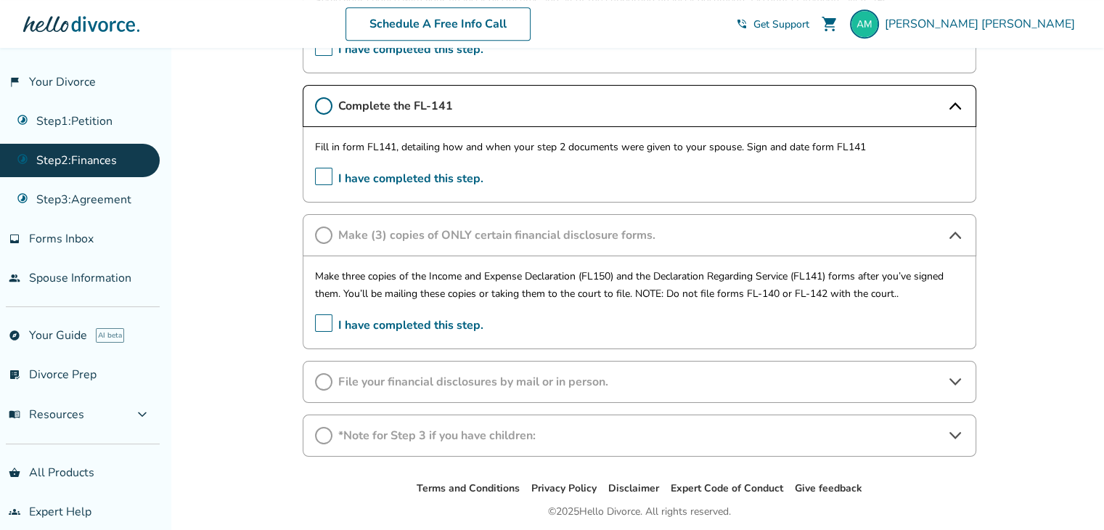
click at [511, 377] on span "File your financial disclosures by mail or in person." at bounding box center [639, 382] width 602 height 16
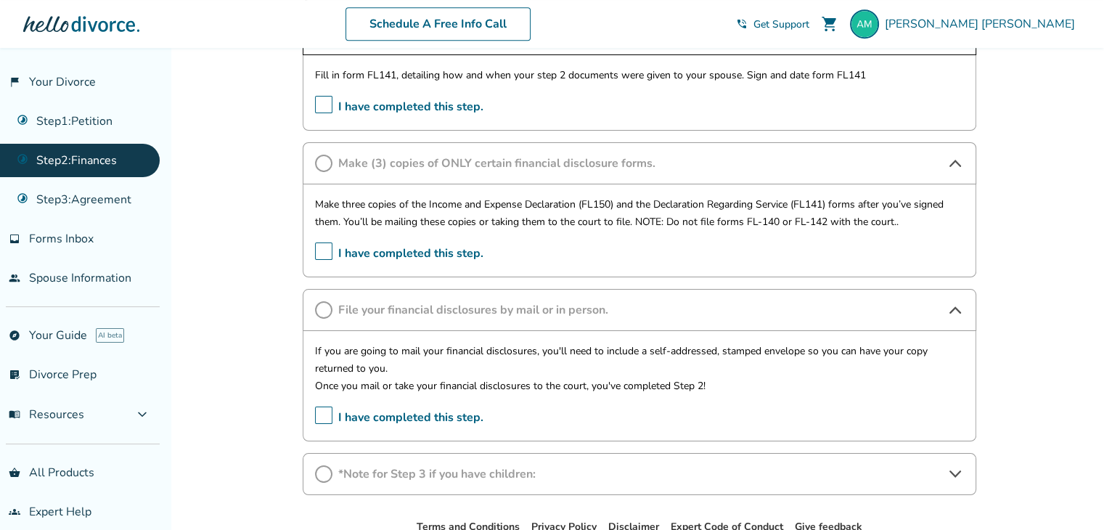
scroll to position [924, 0]
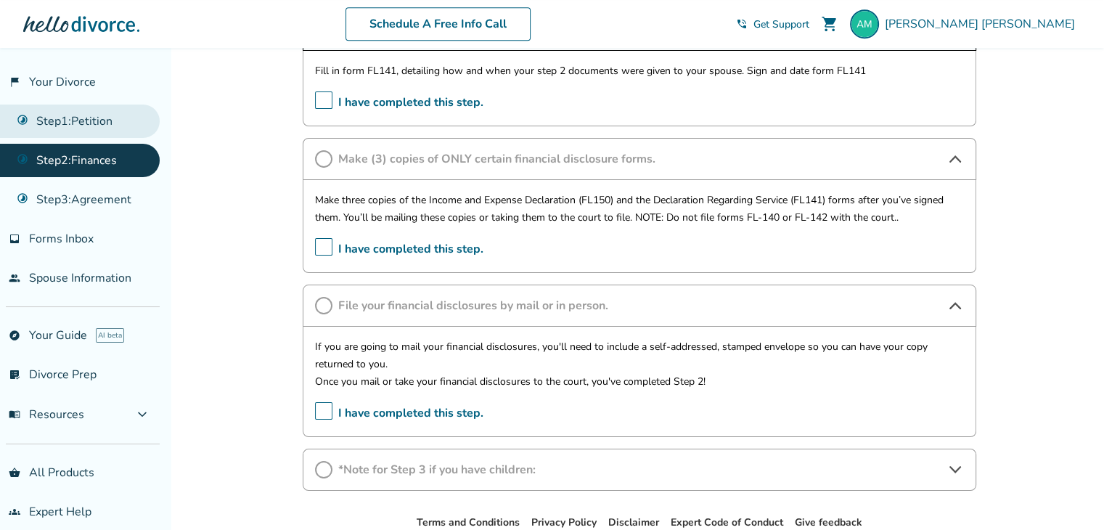
click at [44, 124] on link "Step 1 : Petition" at bounding box center [80, 120] width 160 height 33
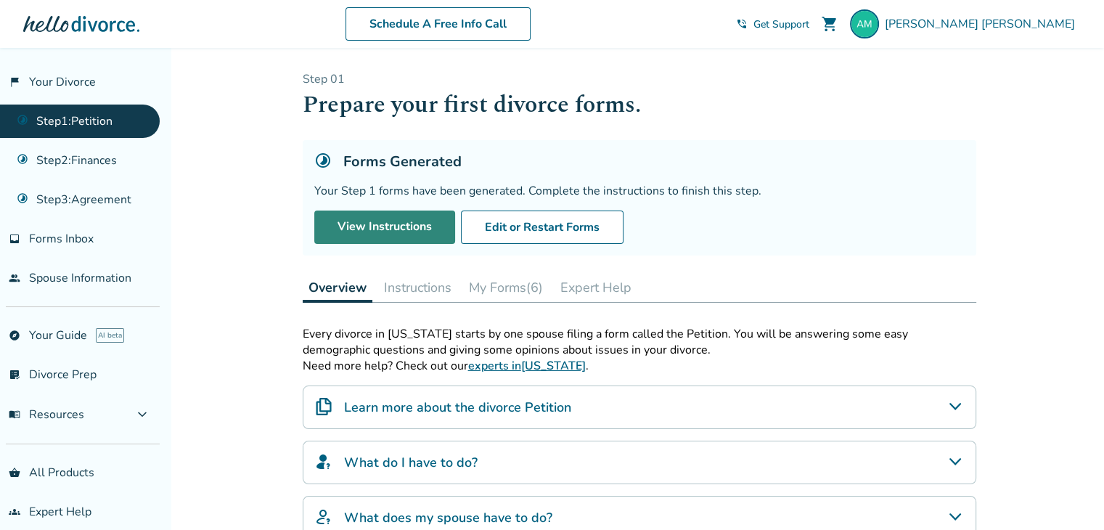
click at [389, 230] on link "View Instructions" at bounding box center [384, 226] width 141 height 33
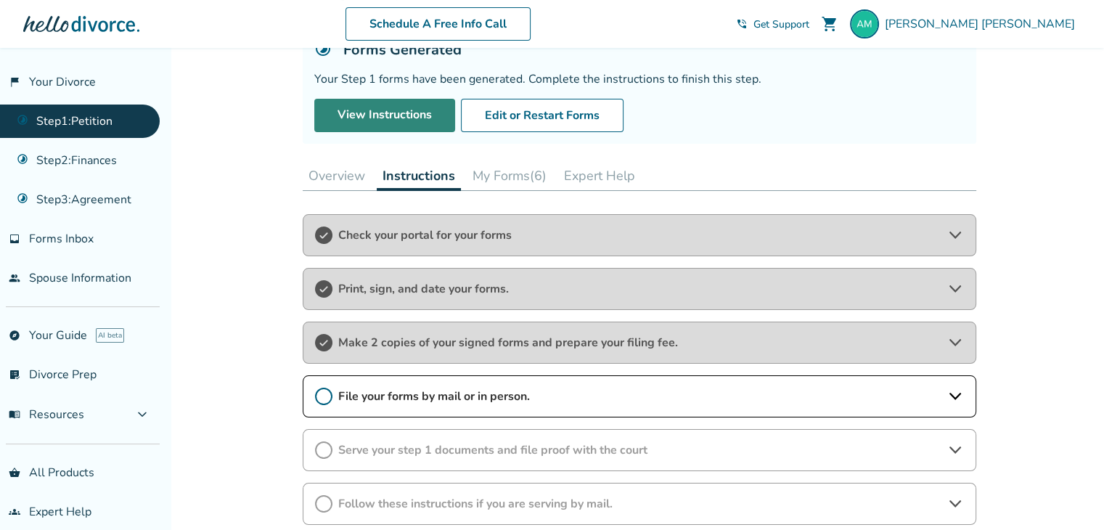
scroll to position [115, 0]
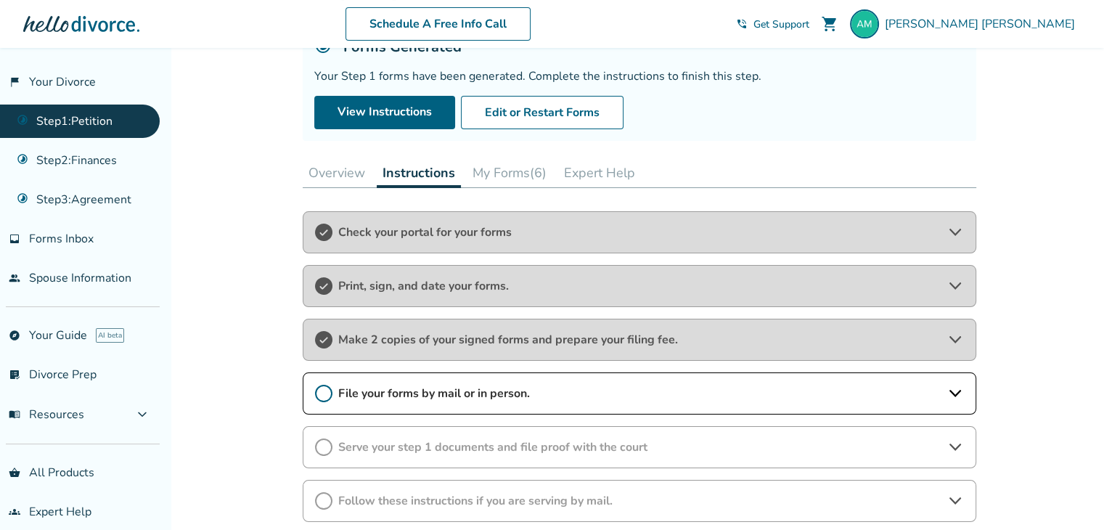
click at [498, 323] on div "Make 2 copies of your signed forms and prepare your filing fee." at bounding box center [639, 340] width 673 height 42
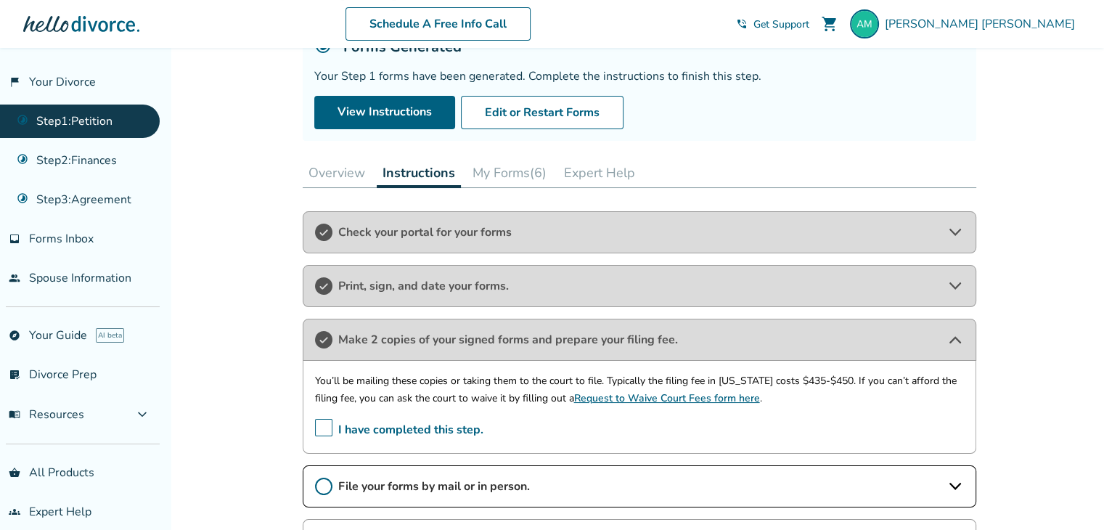
drag, startPoint x: 504, startPoint y: 305, endPoint x: 507, endPoint y: 287, distance: 19.2
click at [507, 287] on div "Print, sign, and date your forms." at bounding box center [639, 286] width 673 height 42
click at [507, 287] on span "Print, sign, and date your forms." at bounding box center [639, 286] width 602 height 16
